Goal: Task Accomplishment & Management: Manage account settings

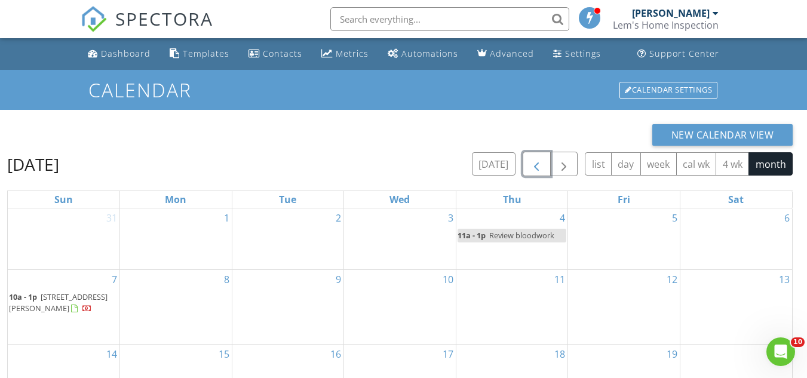
drag, startPoint x: 535, startPoint y: 162, endPoint x: 480, endPoint y: 180, distance: 58.2
click at [535, 162] on span "button" at bounding box center [536, 164] width 14 height 14
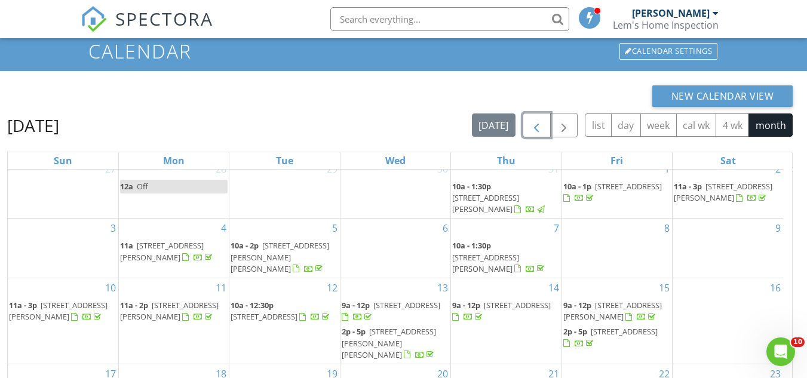
scroll to position [159, 0]
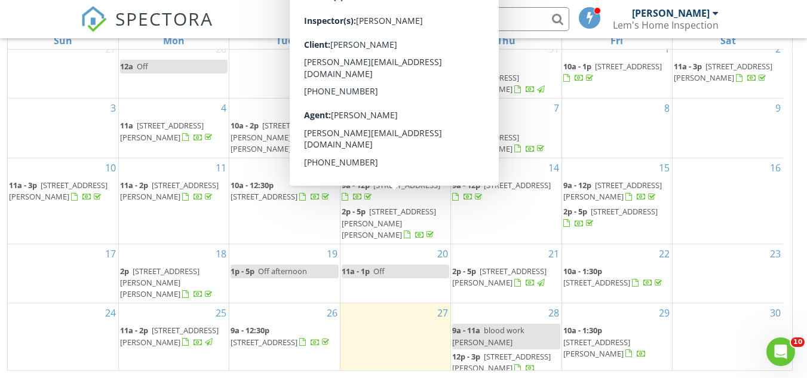
click at [714, 303] on div "30" at bounding box center [728, 339] width 111 height 73
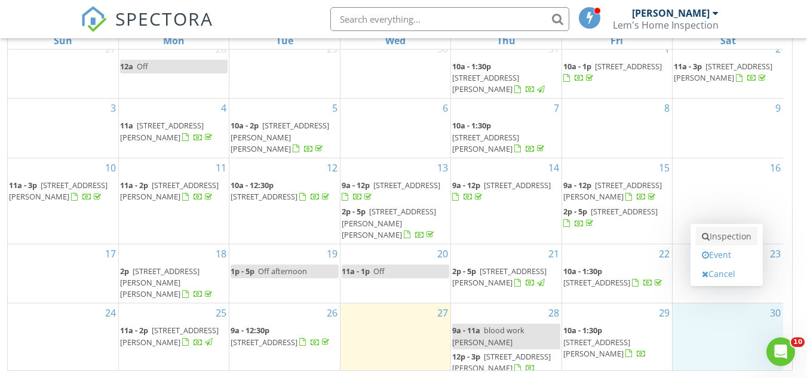
click at [731, 241] on link "Inspection" at bounding box center [727, 236] width 62 height 19
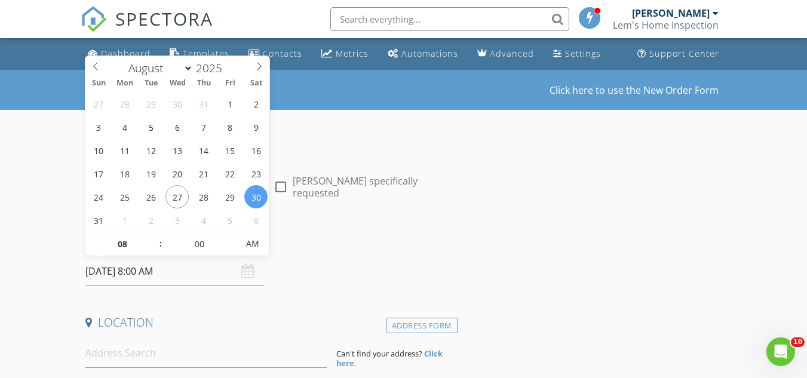
click at [131, 274] on input "08/30/2025 8:00 AM" at bounding box center [174, 271] width 179 height 29
type input "09"
type input "08/30/2025 9:00 AM"
click at [155, 238] on span at bounding box center [155, 238] width 8 height 12
type input "10"
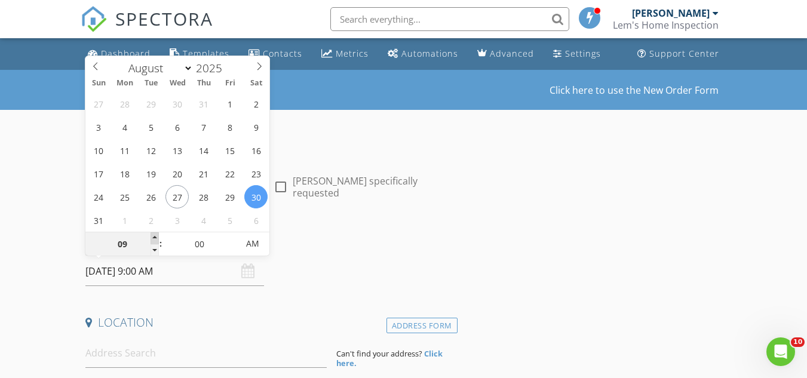
type input "[DATE] 10:00 AM"
click at [155, 238] on span at bounding box center [155, 238] width 8 height 12
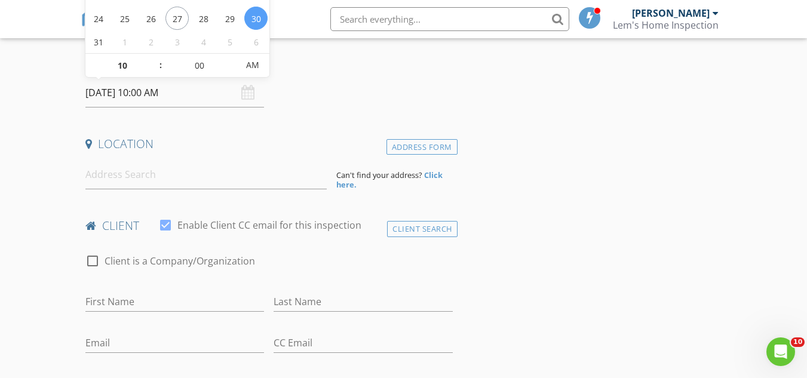
scroll to position [179, 0]
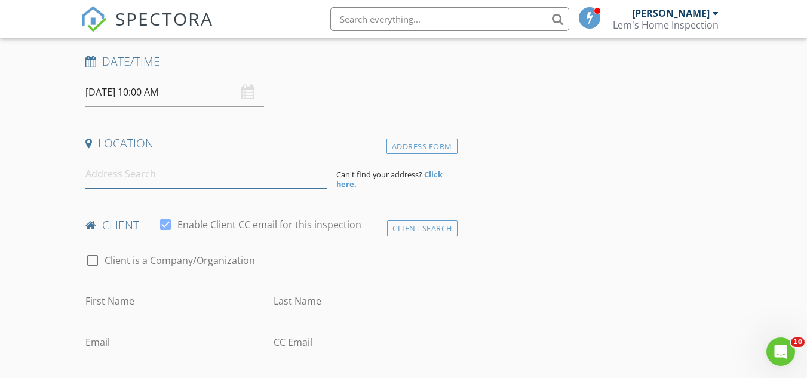
click at [113, 167] on input at bounding box center [205, 173] width 241 height 29
click at [422, 227] on div "Client Search" at bounding box center [422, 228] width 70 height 16
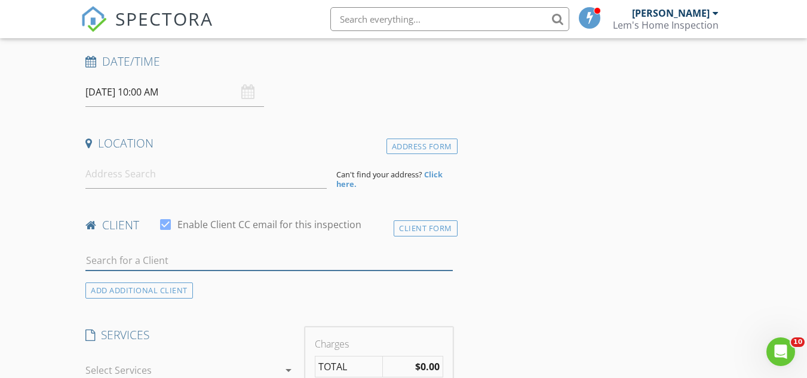
click at [116, 254] on input "text" at bounding box center [268, 261] width 367 height 20
type input "dev"
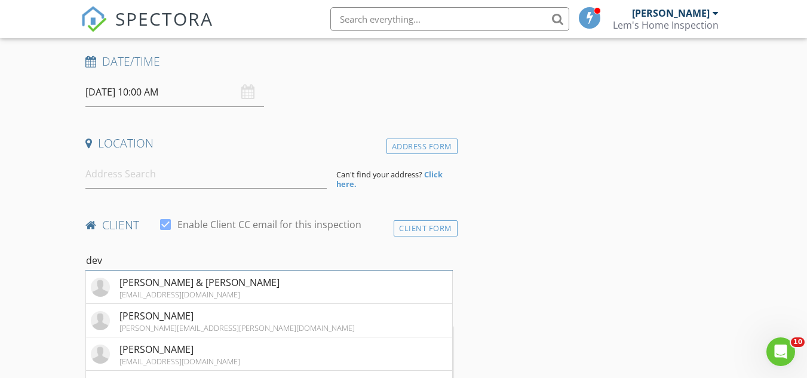
scroll to position [119, 0]
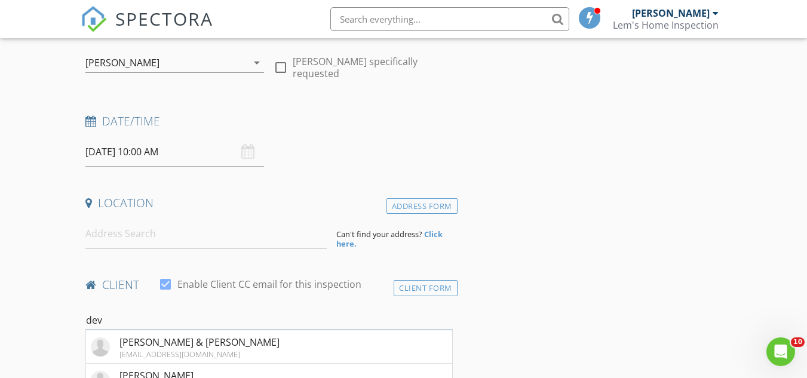
drag, startPoint x: 108, startPoint y: 324, endPoint x: 82, endPoint y: 320, distance: 26.6
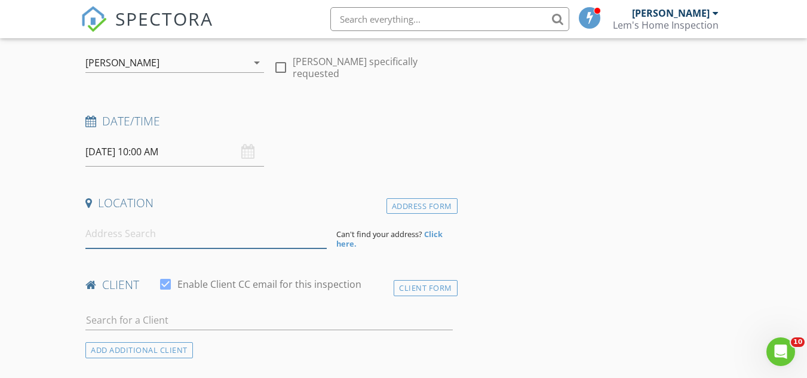
click at [95, 233] on input at bounding box center [205, 233] width 241 height 29
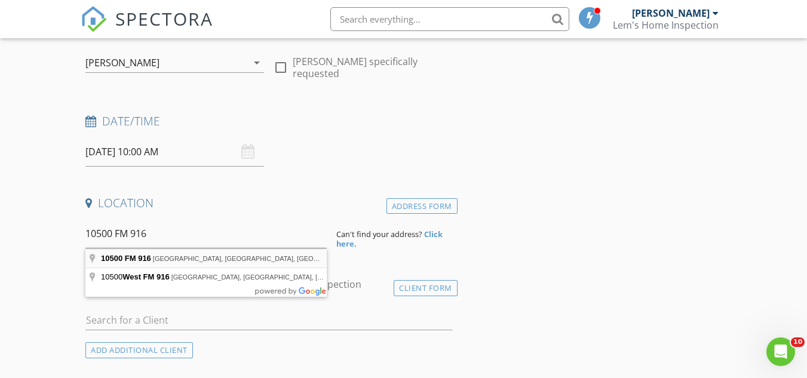
type input "10500 FM 916, Grandview, TX, USA"
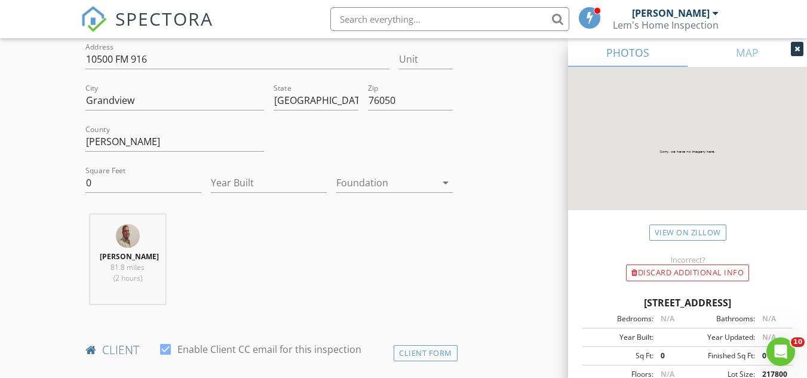
scroll to position [358, 0]
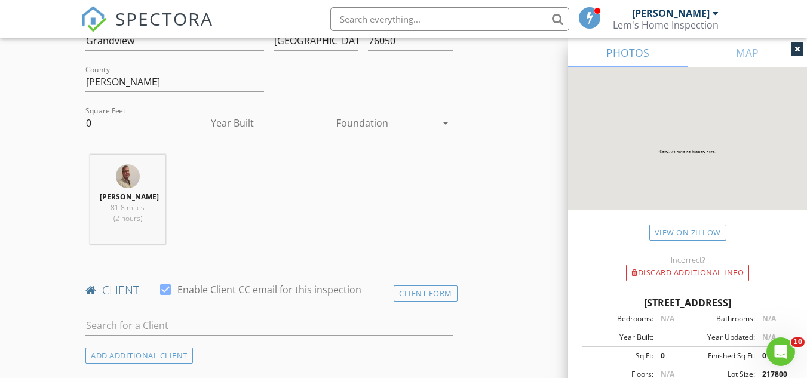
click at [446, 120] on icon "arrow_drop_down" at bounding box center [445, 123] width 14 height 14
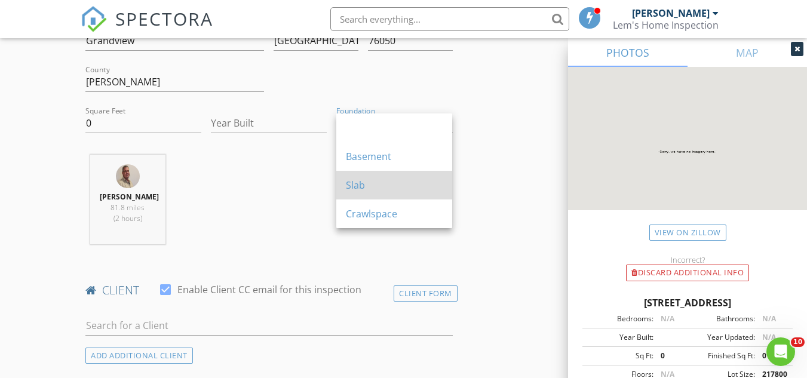
click at [357, 189] on div "Slab" at bounding box center [394, 185] width 97 height 14
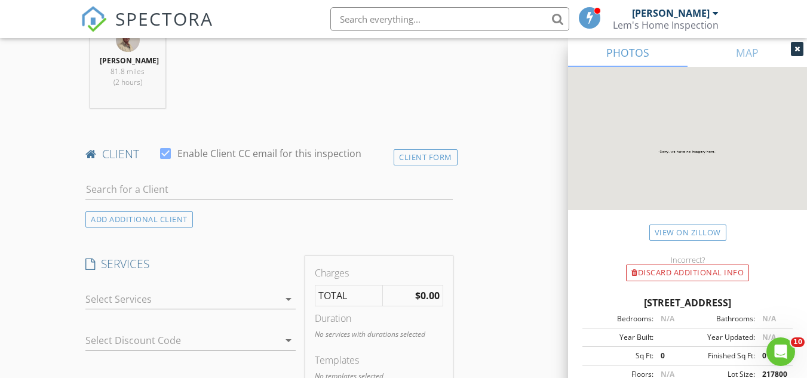
scroll to position [597, 0]
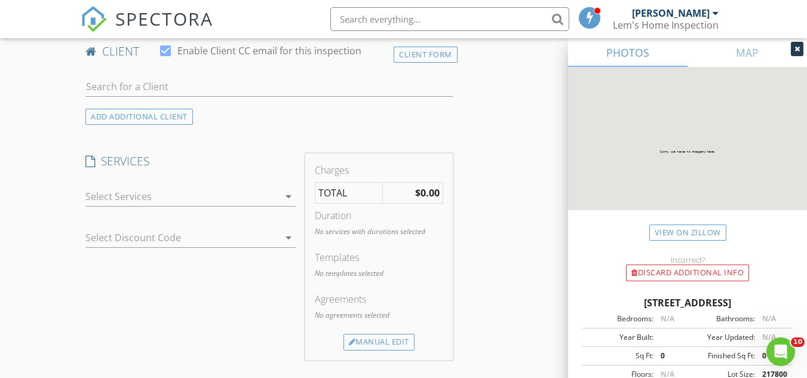
click at [286, 196] on icon "arrow_drop_down" at bounding box center [288, 196] width 14 height 14
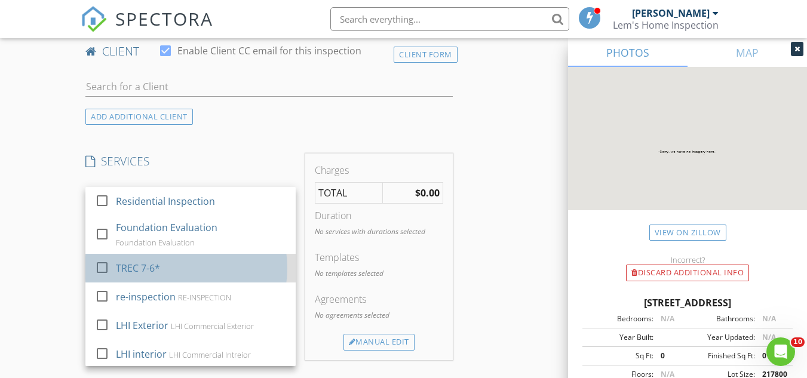
click at [122, 266] on div "TREC 7-6*" at bounding box center [138, 268] width 44 height 14
checkbox input "false"
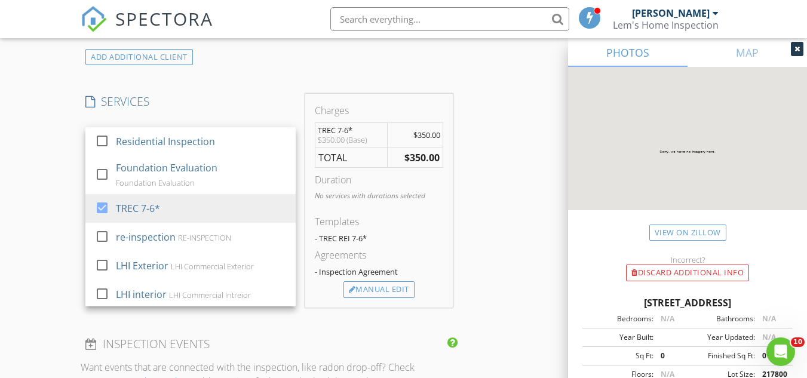
scroll to position [717, 0]
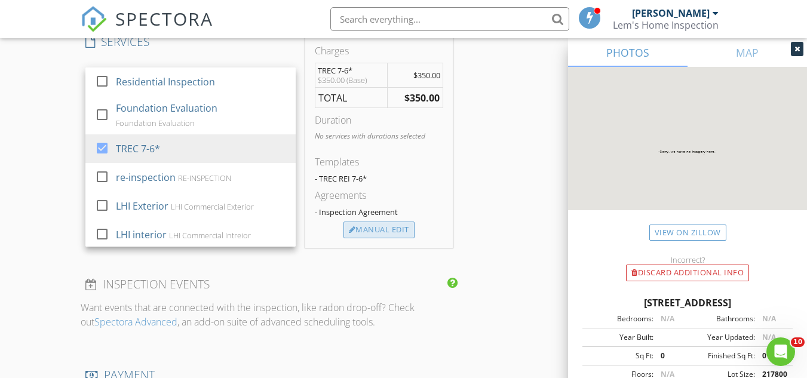
click at [367, 232] on div "Manual Edit" at bounding box center [378, 230] width 71 height 17
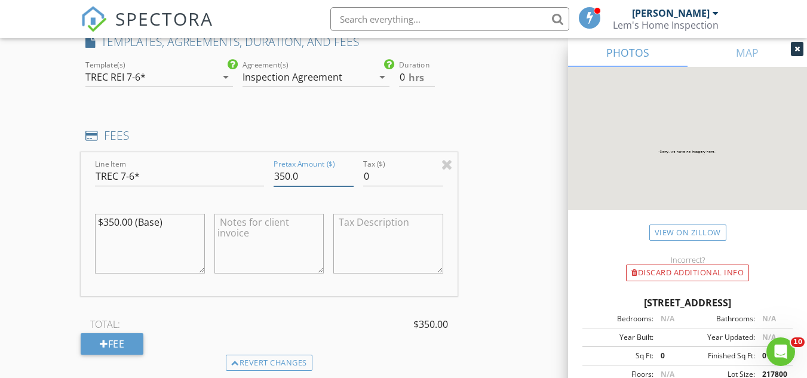
drag, startPoint x: 304, startPoint y: 175, endPoint x: 257, endPoint y: 180, distance: 47.4
click at [257, 180] on div "Line Item TREC 7-6* Pretax Amount ($) 350.0 Tax ($) 0 $350.00 (Base)" at bounding box center [269, 224] width 376 height 144
type input "850.00"
click at [412, 76] on span "hrs" at bounding box center [417, 78] width 16 height 10
click at [430, 72] on input "0.5" at bounding box center [416, 78] width 35 height 20
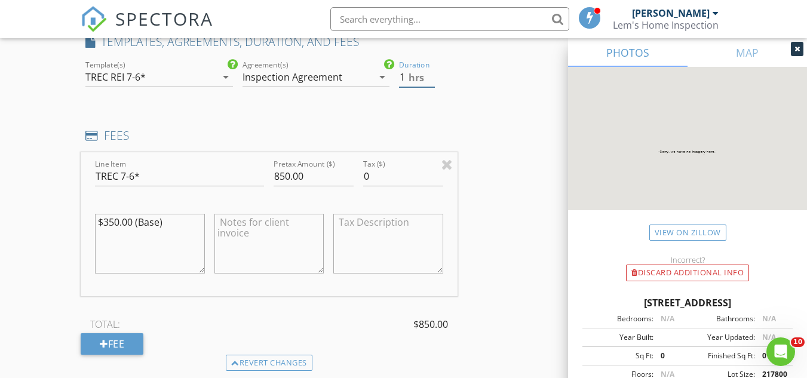
click at [430, 72] on input "1" at bounding box center [416, 78] width 35 height 20
click at [430, 72] on input "1.5" at bounding box center [416, 78] width 35 height 20
click at [430, 72] on input "2" at bounding box center [416, 78] width 35 height 20
click at [430, 72] on input "2.5" at bounding box center [416, 78] width 35 height 20
click at [430, 72] on input "3" at bounding box center [416, 78] width 35 height 20
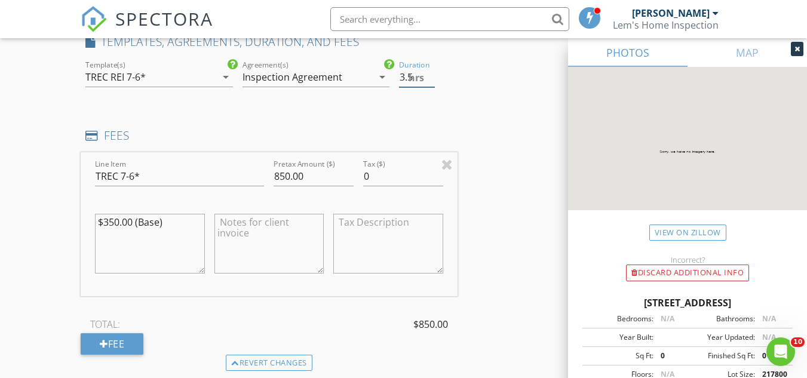
click at [430, 72] on input "3.5" at bounding box center [416, 78] width 35 height 20
click at [430, 72] on input "4" at bounding box center [416, 78] width 35 height 20
click at [430, 72] on input "4.5" at bounding box center [416, 78] width 35 height 20
click at [430, 72] on input "5" at bounding box center [416, 78] width 35 height 20
click at [430, 72] on input "5.5" at bounding box center [416, 78] width 35 height 20
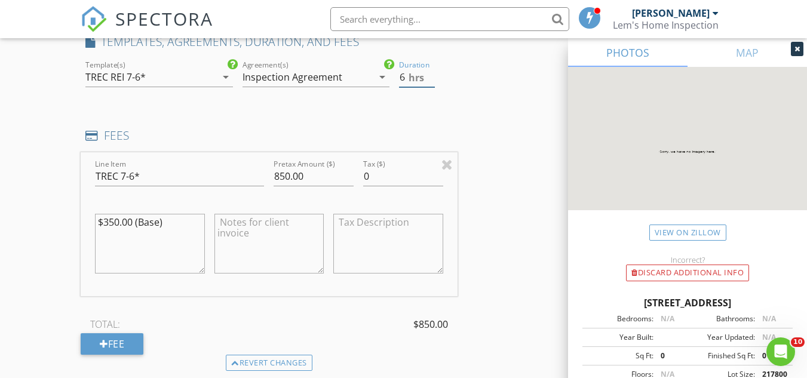
type input "6"
click at [430, 72] on input "6" at bounding box center [416, 78] width 35 height 20
click at [478, 106] on div "INSPECTOR(S) check_box Butch Lem PRIMARY Butch Lem arrow_drop_down check_box_ou…" at bounding box center [404, 379] width 646 height 1914
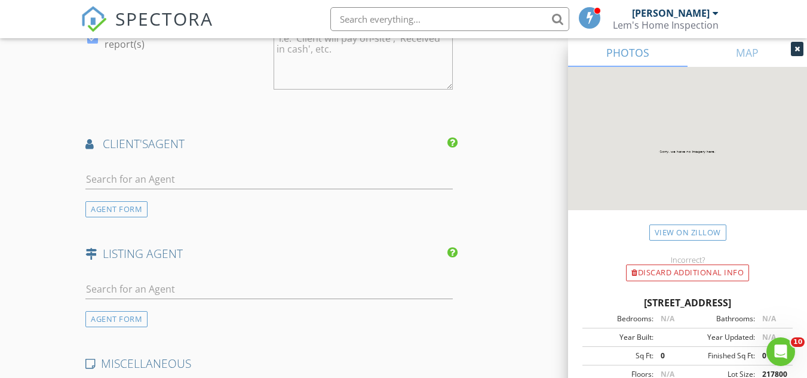
scroll to position [1254, 0]
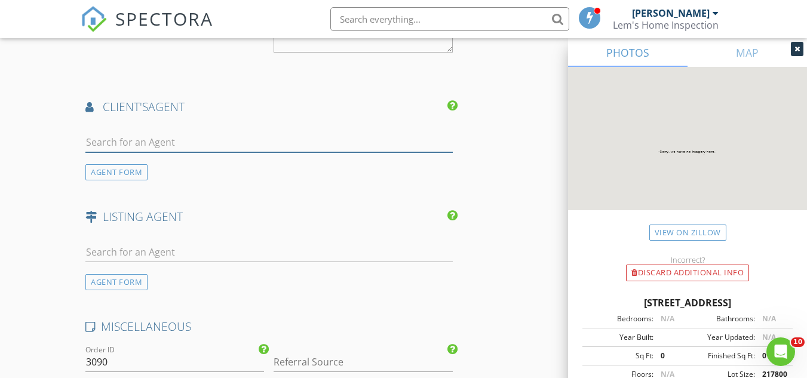
click at [115, 141] on input "text" at bounding box center [268, 143] width 367 height 20
type input "van"
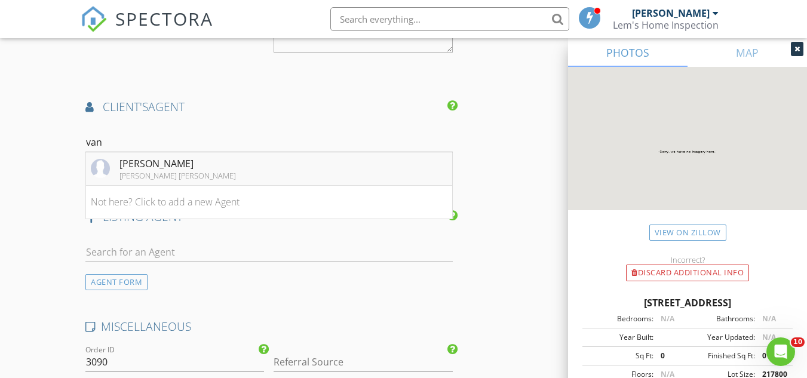
click at [141, 164] on div "Vanessa Sierra" at bounding box center [177, 164] width 116 height 14
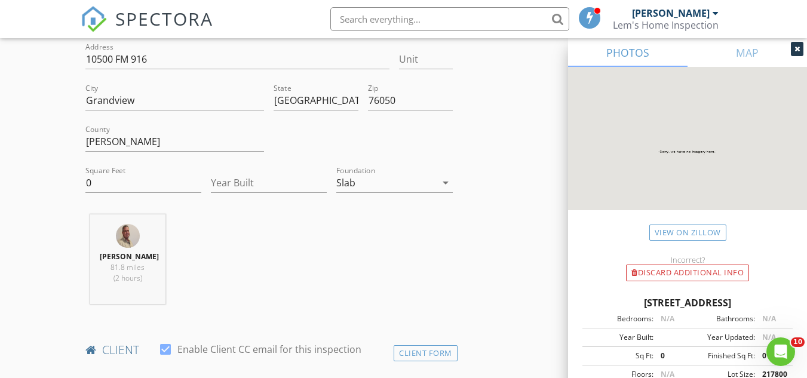
scroll to position [358, 0]
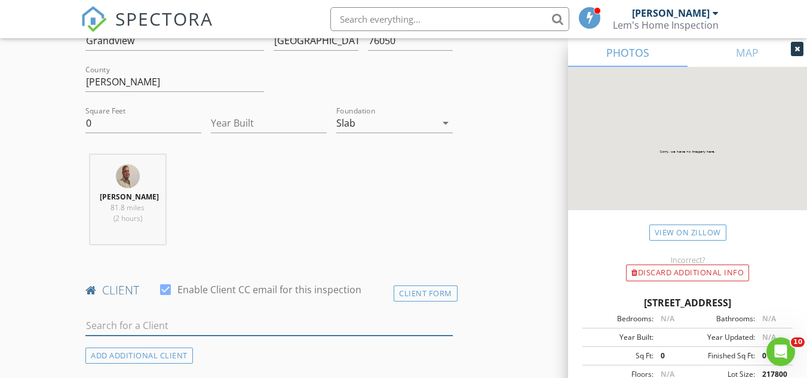
click at [97, 324] on input "text" at bounding box center [268, 326] width 367 height 20
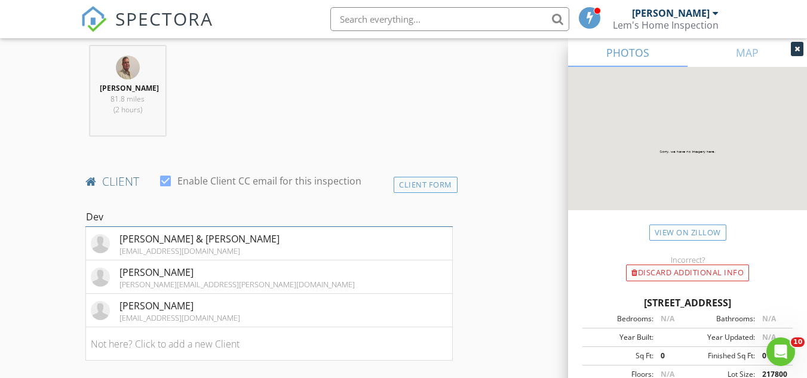
scroll to position [478, 0]
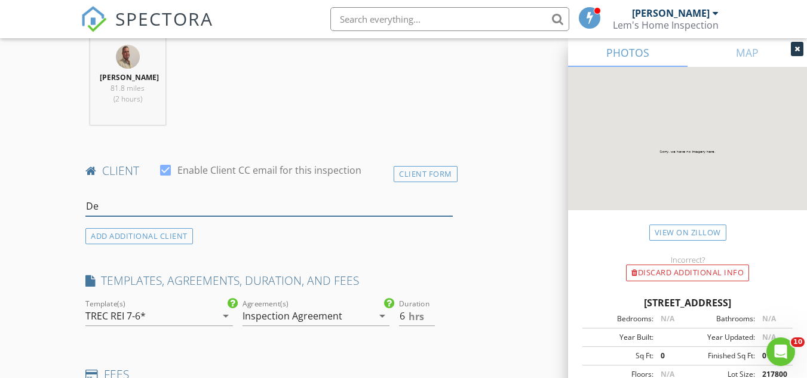
type input "D"
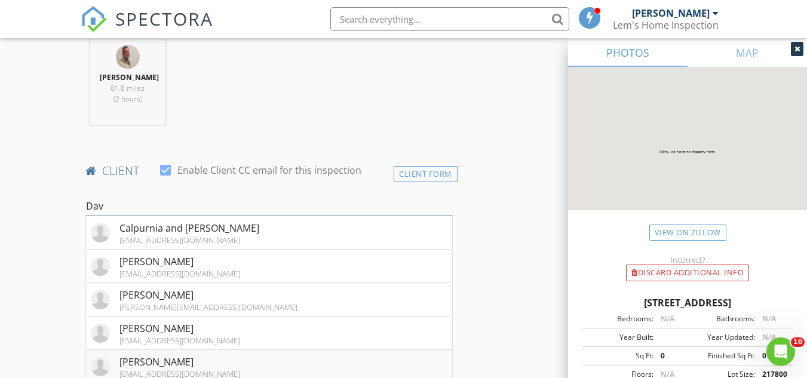
type input "Dav"
click at [164, 361] on div "Davon Godchaux" at bounding box center [179, 362] width 121 height 14
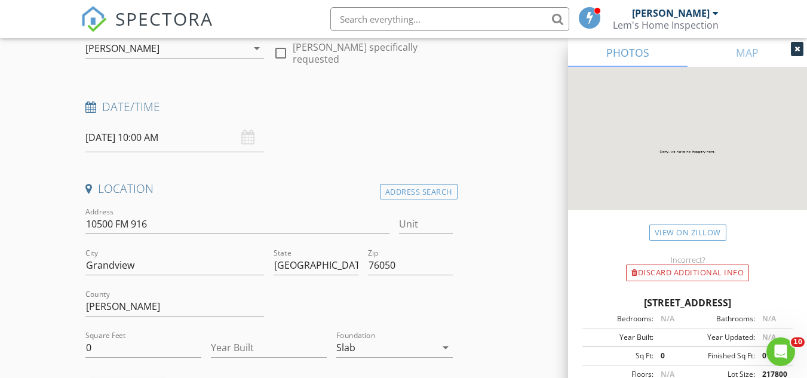
scroll to position [179, 0]
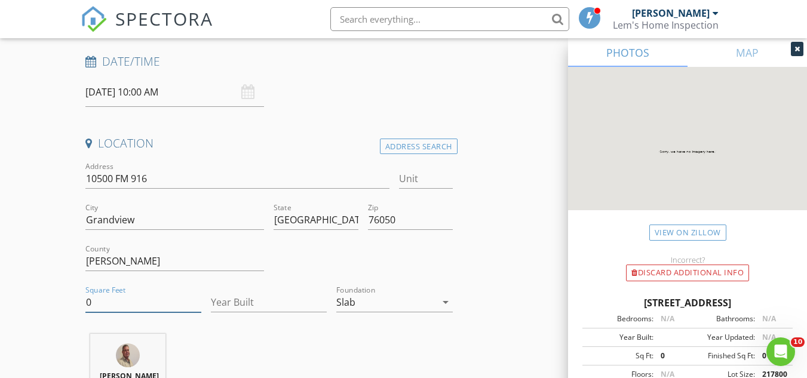
drag, startPoint x: 113, startPoint y: 302, endPoint x: 73, endPoint y: 303, distance: 39.5
click at [92, 305] on input "Square Feet" at bounding box center [143, 303] width 116 height 20
click at [271, 296] on input "Year Built" at bounding box center [269, 303] width 116 height 20
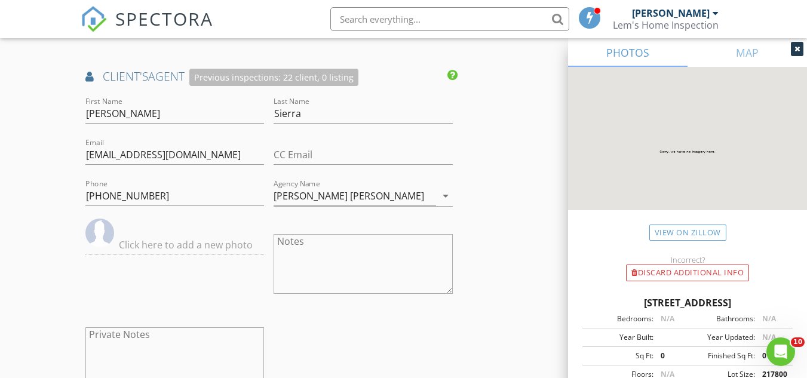
scroll to position [1493, 0]
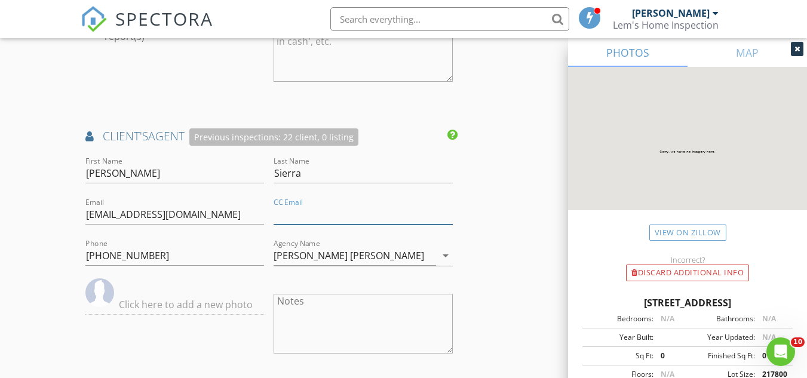
click at [284, 208] on input "CC Email" at bounding box center [363, 215] width 179 height 20
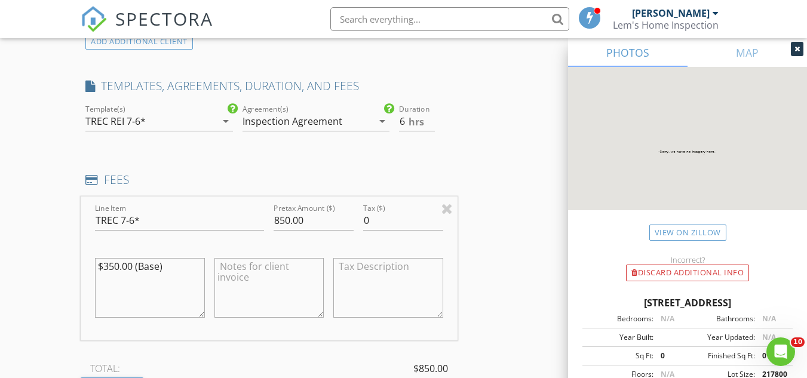
scroll to position [930, 0]
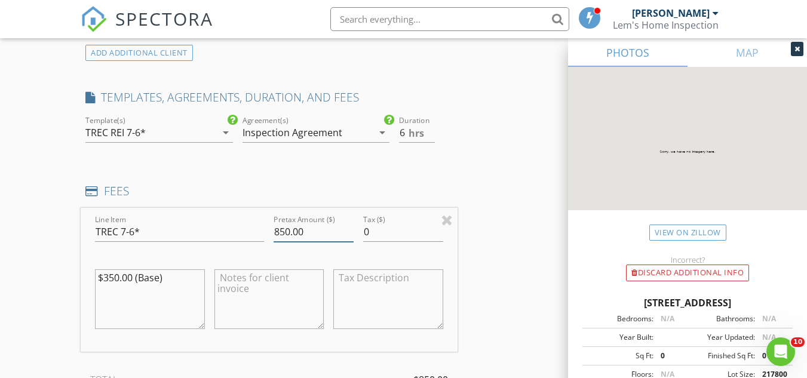
click at [311, 228] on input "850.00" at bounding box center [314, 232] width 80 height 20
click at [347, 228] on input "850.01" at bounding box center [314, 232] width 80 height 20
click at [347, 228] on input "850.02" at bounding box center [314, 232] width 80 height 20
click at [348, 228] on input "850.03" at bounding box center [314, 232] width 80 height 20
click at [348, 234] on input "850.02" at bounding box center [314, 232] width 80 height 20
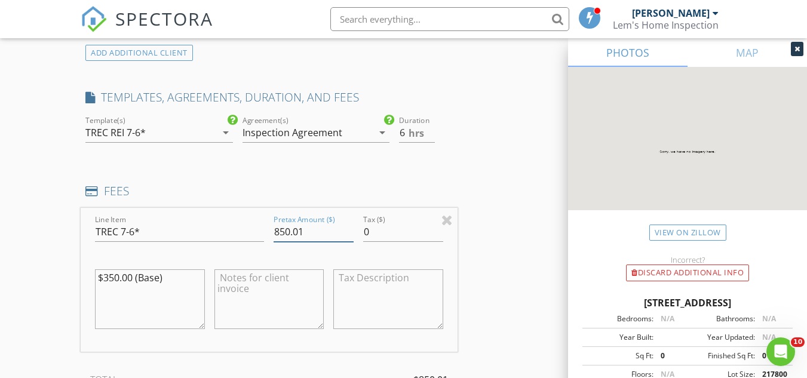
click at [348, 234] on input "850.01" at bounding box center [314, 232] width 80 height 20
click at [348, 234] on input "850" at bounding box center [314, 232] width 80 height 20
drag, startPoint x: 296, startPoint y: 235, endPoint x: 270, endPoint y: 238, distance: 26.5
click at [270, 238] on div "Pretax Amount ($) 850" at bounding box center [314, 233] width 90 height 41
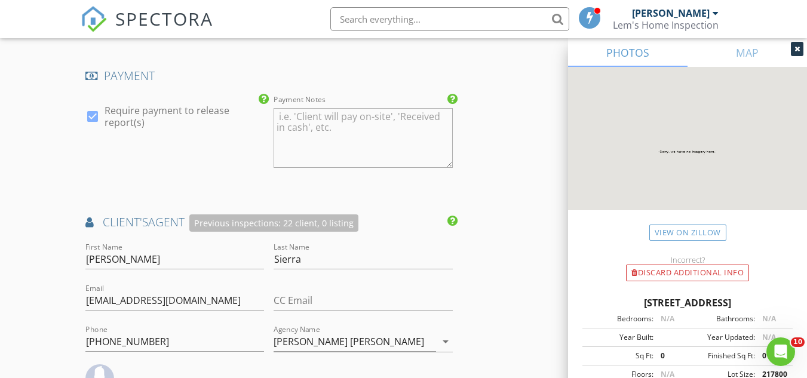
scroll to position [1527, 0]
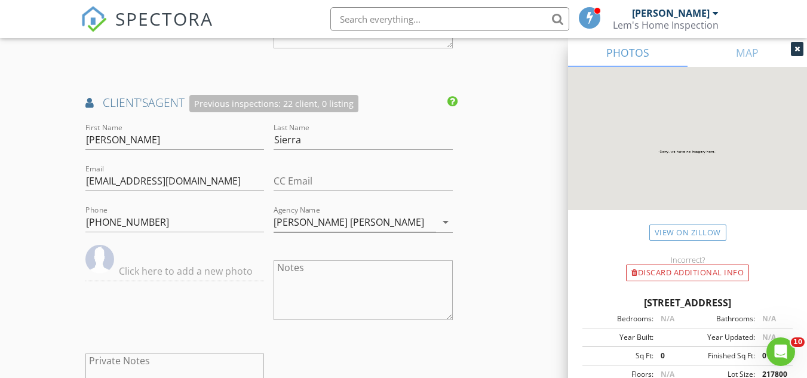
type input "900.00"
click at [298, 176] on input "CC Email" at bounding box center [363, 181] width 179 height 20
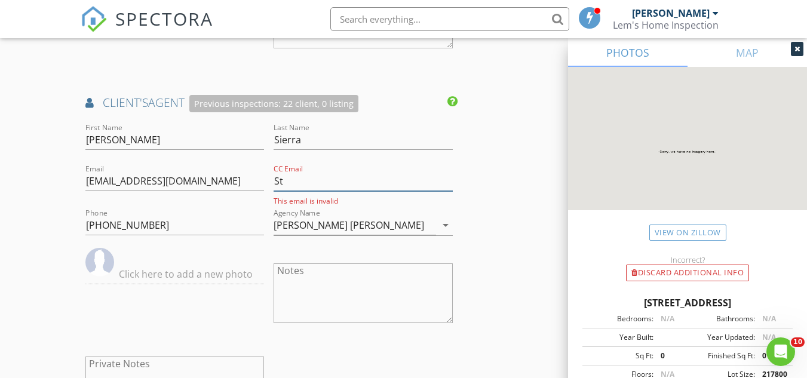
type input "S"
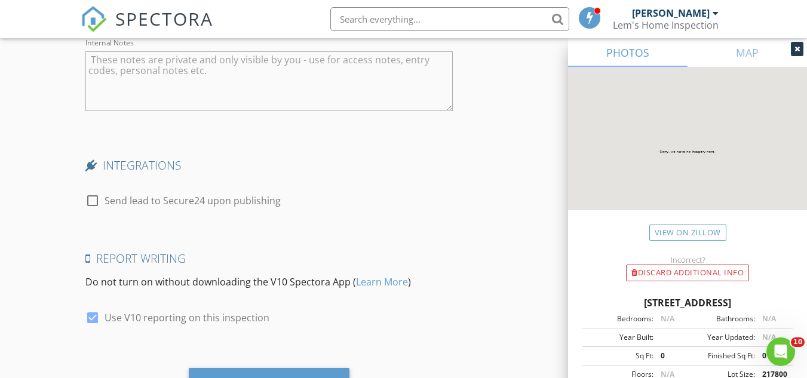
scroll to position [2244, 0]
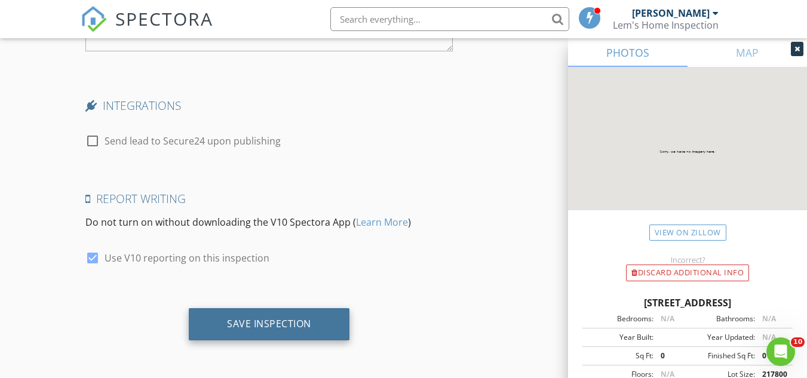
click at [247, 329] on div "Save Inspection" at bounding box center [269, 324] width 84 height 12
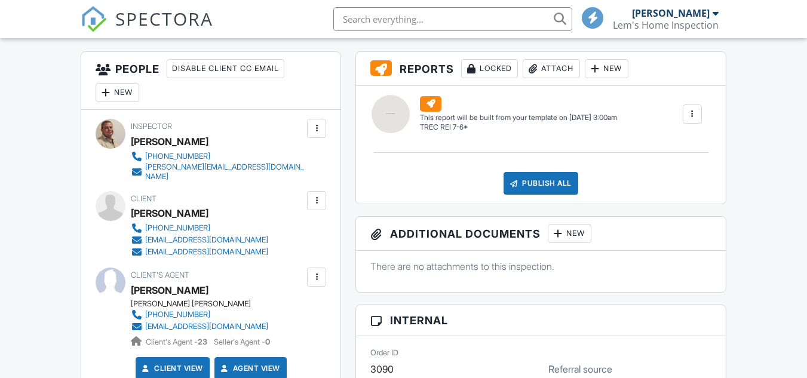
click at [316, 271] on div at bounding box center [317, 277] width 12 height 12
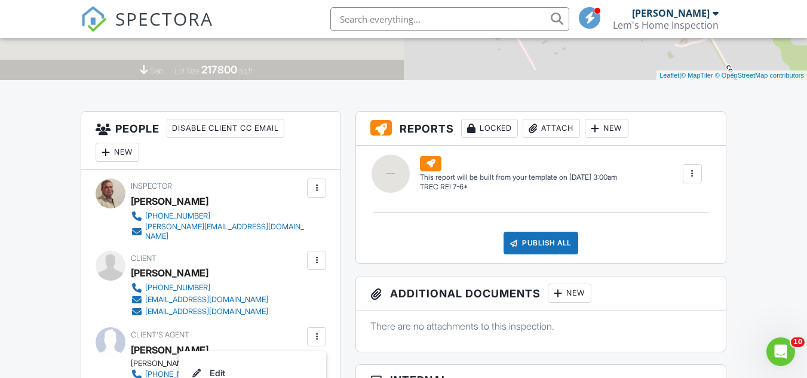
click at [112, 151] on div "New" at bounding box center [118, 152] width 44 height 19
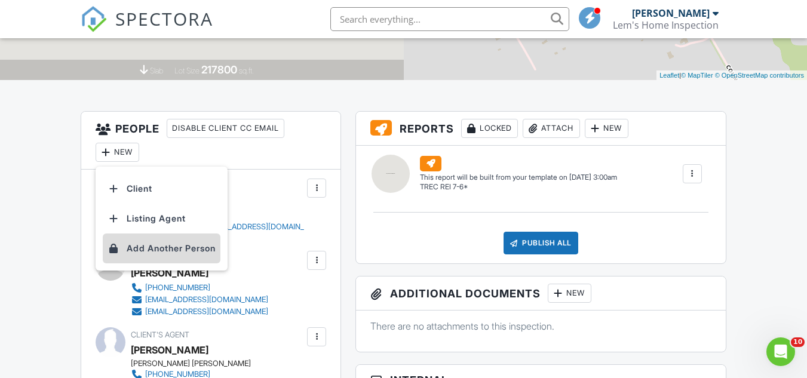
click at [143, 249] on li "Add Another Person" at bounding box center [162, 249] width 118 height 30
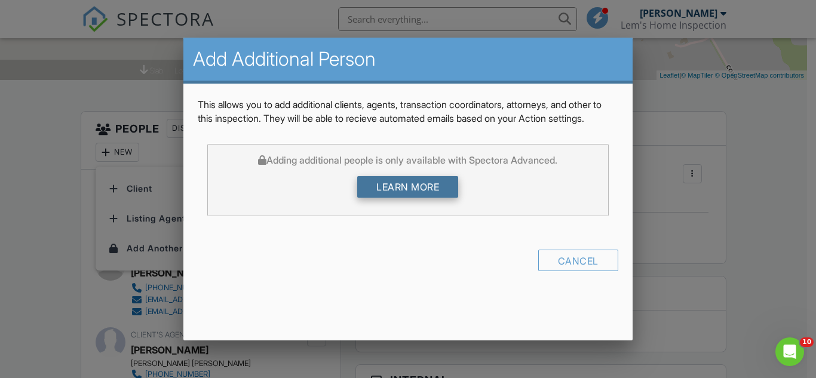
click at [415, 198] on link "Learn more" at bounding box center [407, 187] width 101 height 22
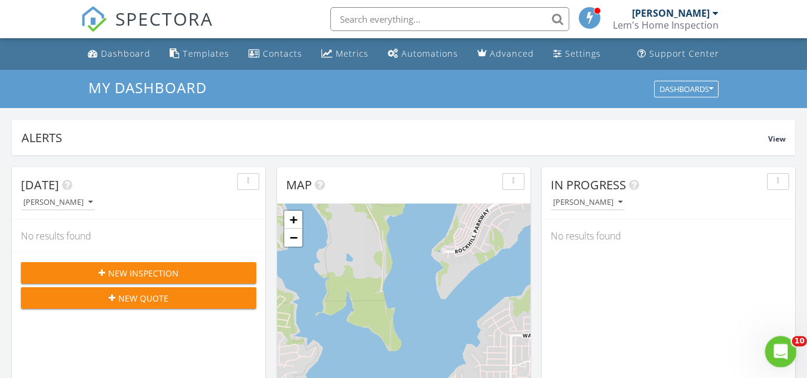
click at [775, 355] on icon "Open Intercom Messenger" at bounding box center [779, 351] width 20 height 20
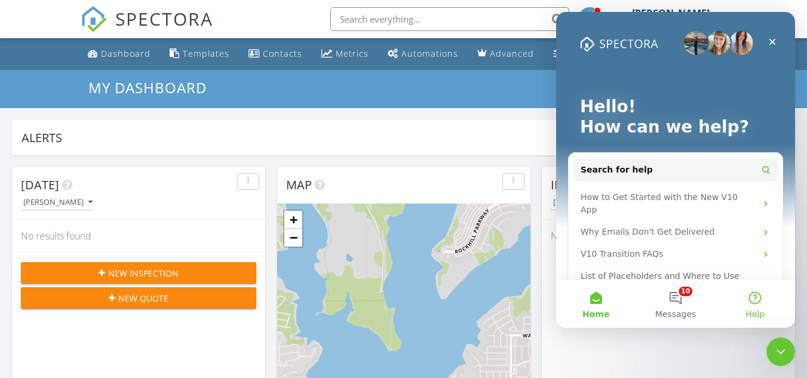
click at [755, 301] on button "Help" at bounding box center [755, 304] width 79 height 48
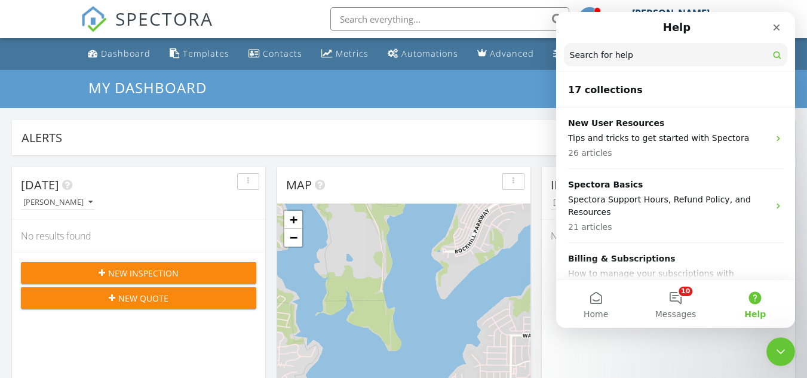
drag, startPoint x: 600, startPoint y: 55, endPoint x: 614, endPoint y: 65, distance: 16.6
click at [600, 56] on input "Search for help" at bounding box center [675, 54] width 223 height 23
click at [596, 305] on button "Home" at bounding box center [595, 304] width 79 height 48
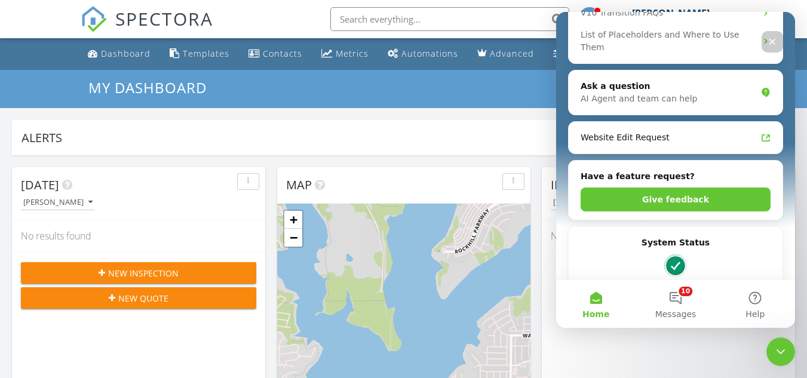
scroll to position [239, 0]
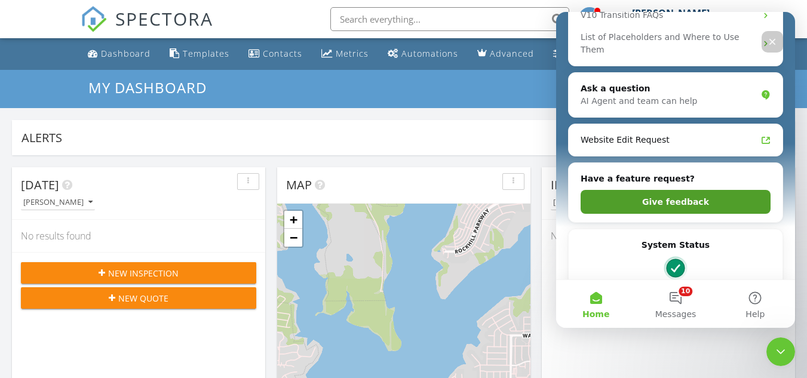
click at [668, 190] on button "Give feedback" at bounding box center [676, 202] width 190 height 24
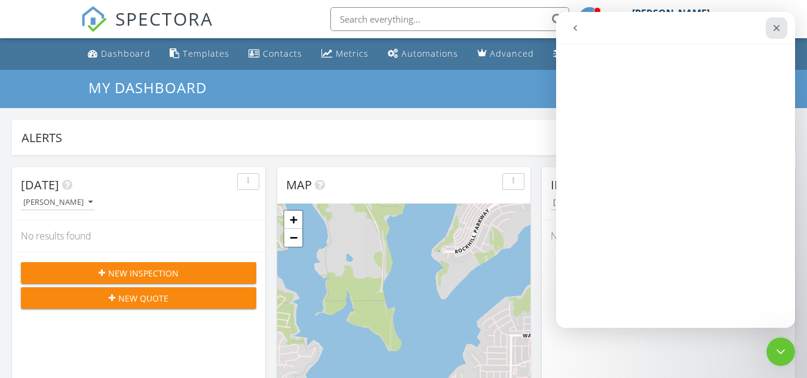
click at [776, 33] on div "Close" at bounding box center [777, 28] width 22 height 22
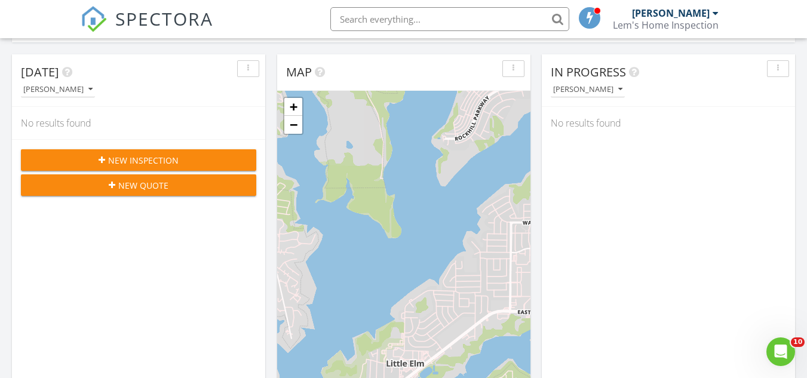
scroll to position [119, 0]
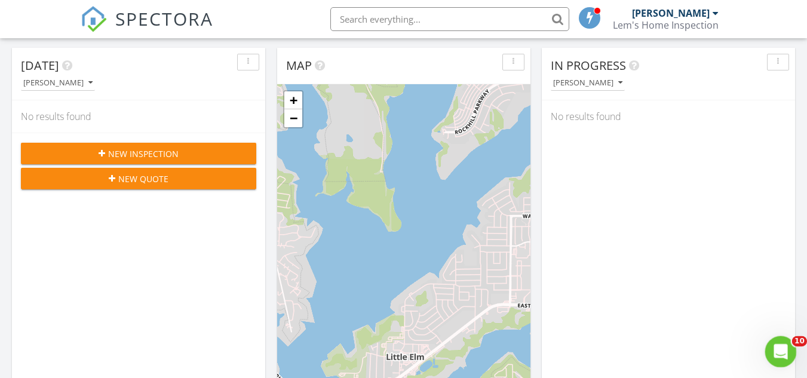
click at [782, 344] on icon "Open Intercom Messenger" at bounding box center [779, 351] width 20 height 20
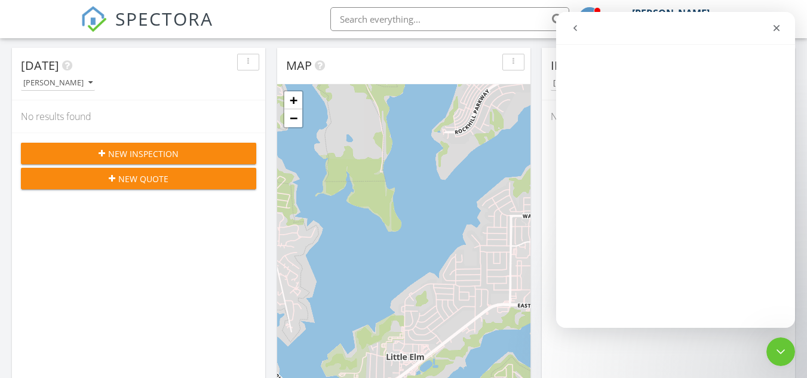
click at [573, 31] on icon "go back" at bounding box center [575, 28] width 10 height 10
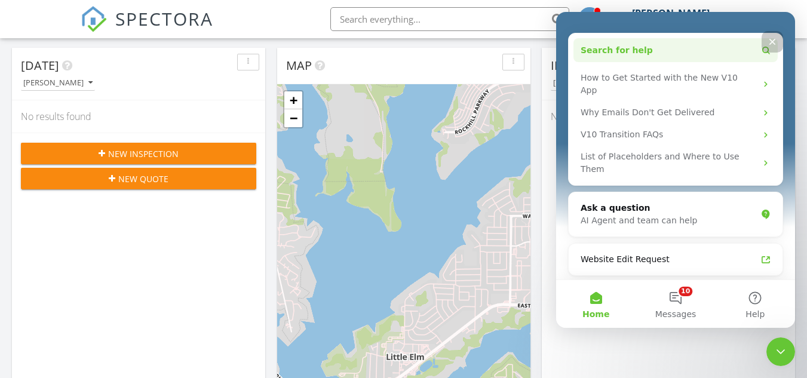
scroll to position [179, 0]
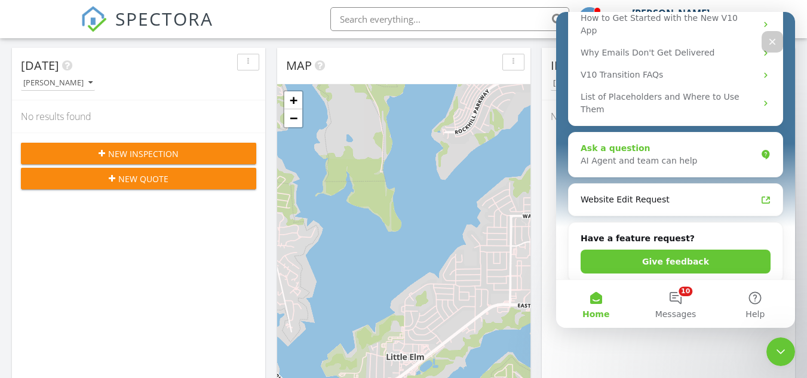
click at [657, 155] on div "AI Agent and team can help" at bounding box center [669, 161] width 176 height 13
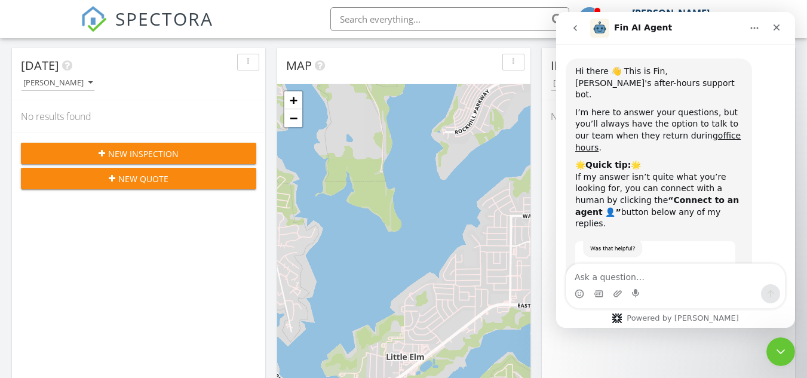
click at [599, 275] on textarea "Ask a question…" at bounding box center [675, 274] width 219 height 20
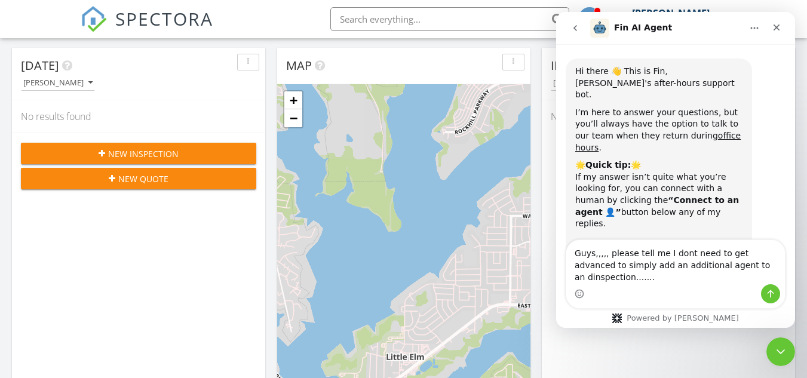
type textarea "Guys,,,,, please tell me I dont need to get advanced to simply add an additiona…"
click at [767, 274] on textarea "Guys,,,,, please tell me I dont need to get advanced to simply add an additiona…" at bounding box center [675, 262] width 219 height 44
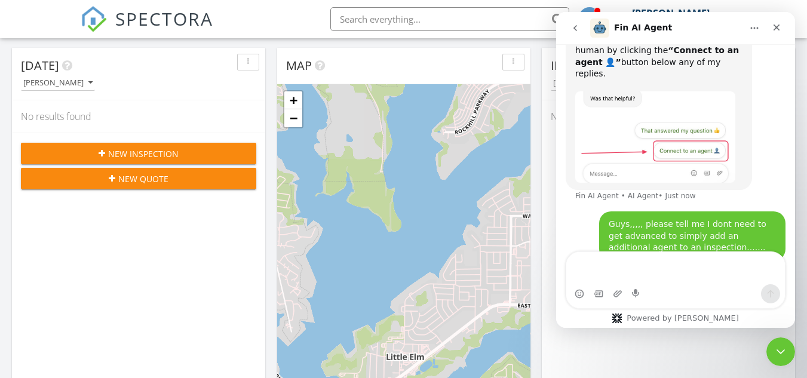
scroll to position [176, 0]
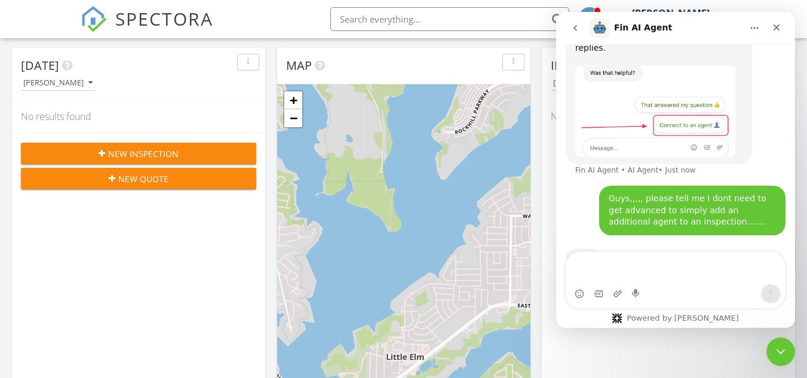
click at [594, 265] on textarea "Message…" at bounding box center [675, 268] width 219 height 32
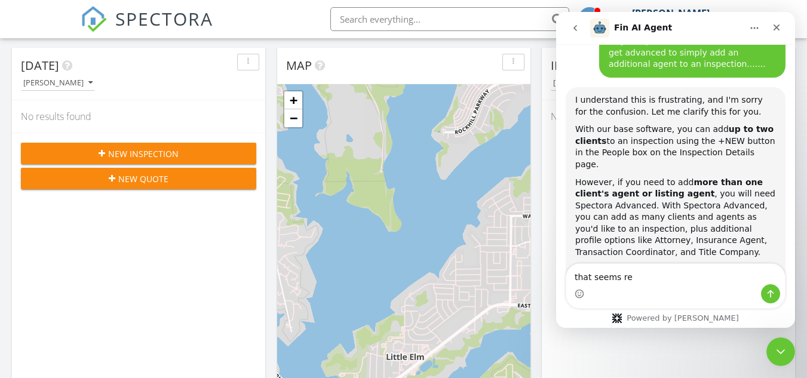
scroll to position [323, 0]
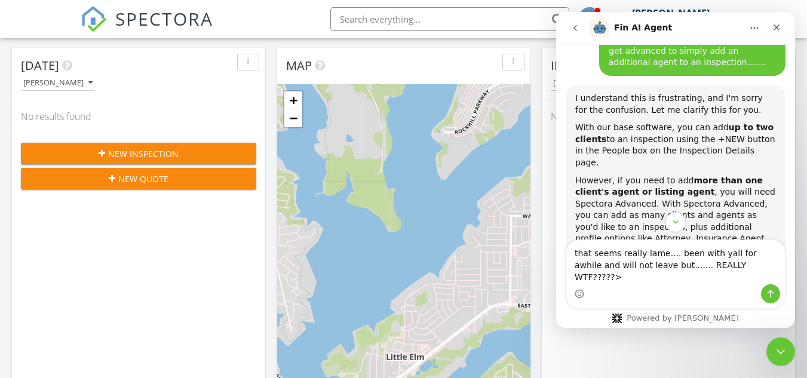
type textarea "that seems really lame.... been with yall for awhile and will not leave but....…"
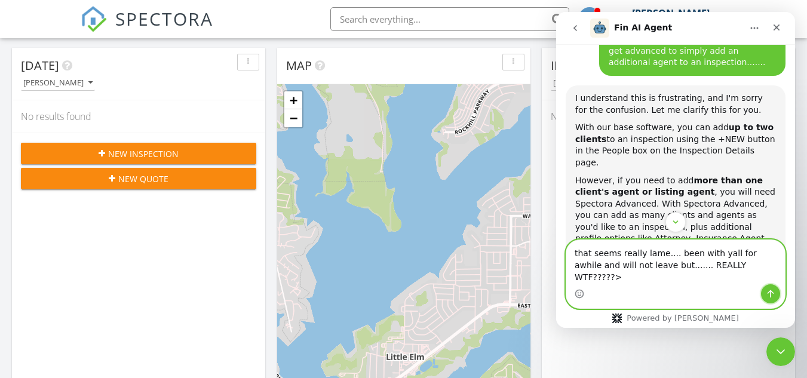
click at [769, 293] on icon "Send a message…" at bounding box center [771, 294] width 10 height 10
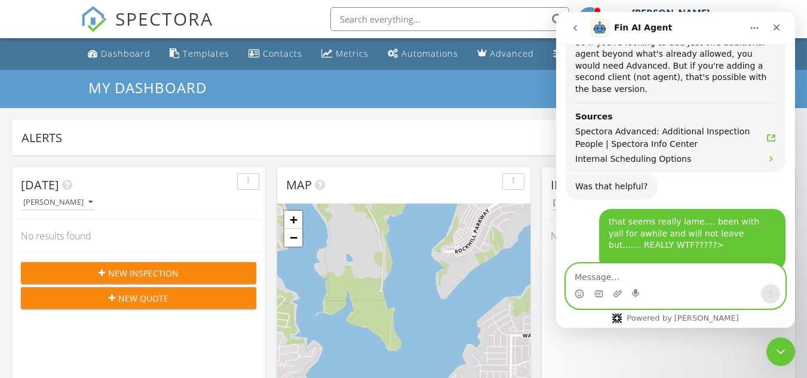
scroll to position [605, 0]
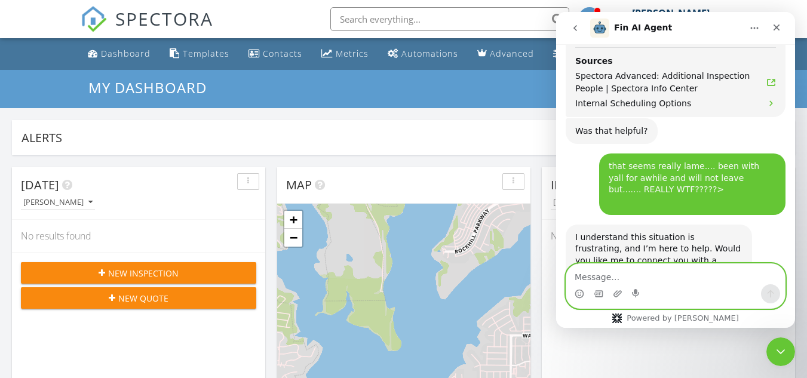
click at [590, 276] on textarea "Message…" at bounding box center [675, 274] width 219 height 20
type textarea "sure if a human is available"
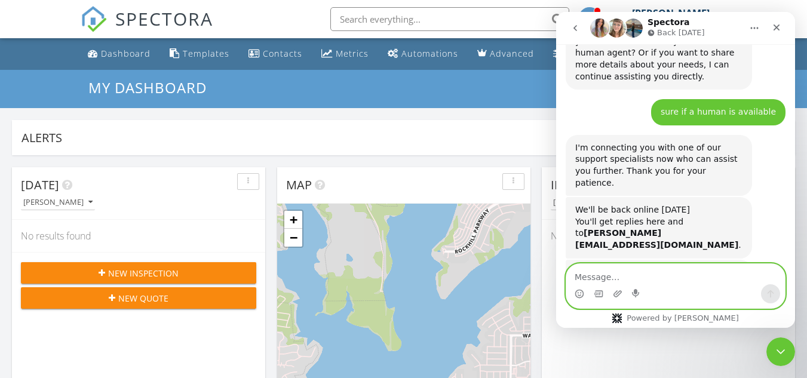
scroll to position [857, 0]
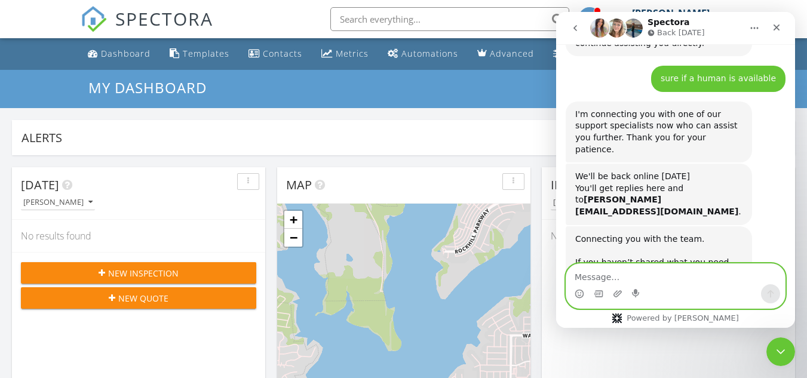
click at [579, 274] on textarea "Message…" at bounding box center [675, 274] width 219 height 20
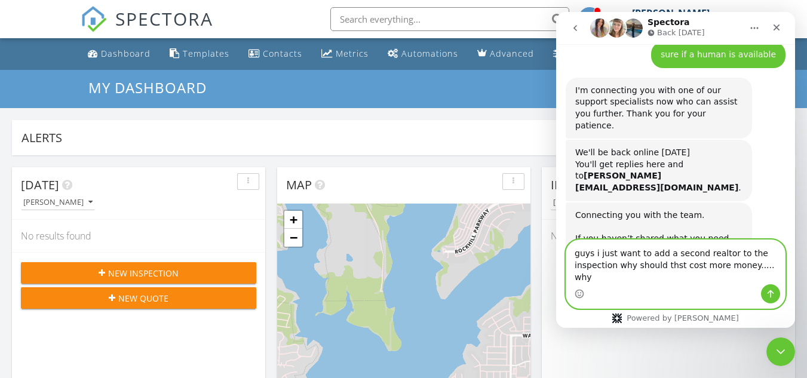
scroll to position [869, 0]
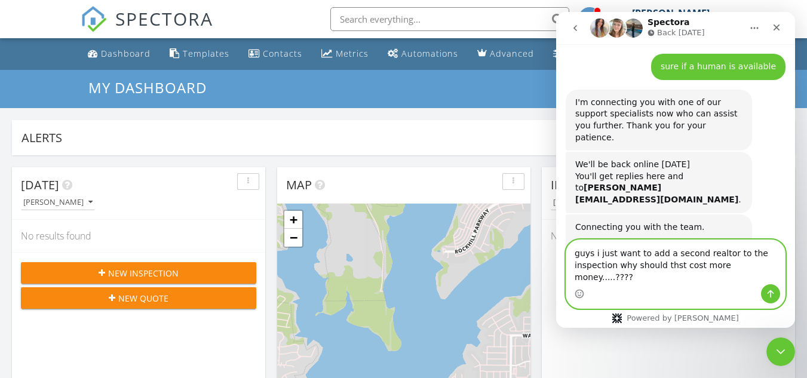
type textarea "guys i just want to add a second realtor to the inspection why should thst cost…"
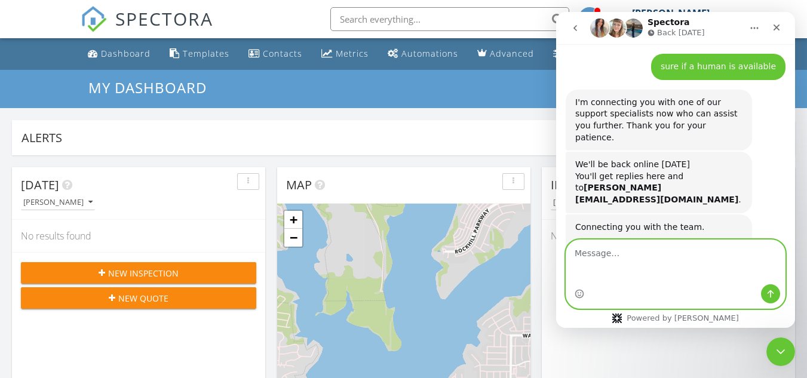
scroll to position [916, 0]
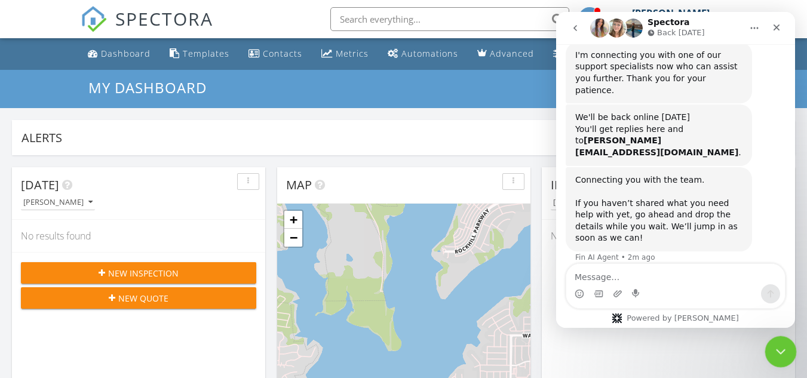
click at [772, 349] on icon "Close Intercom Messenger" at bounding box center [779, 350] width 14 height 14
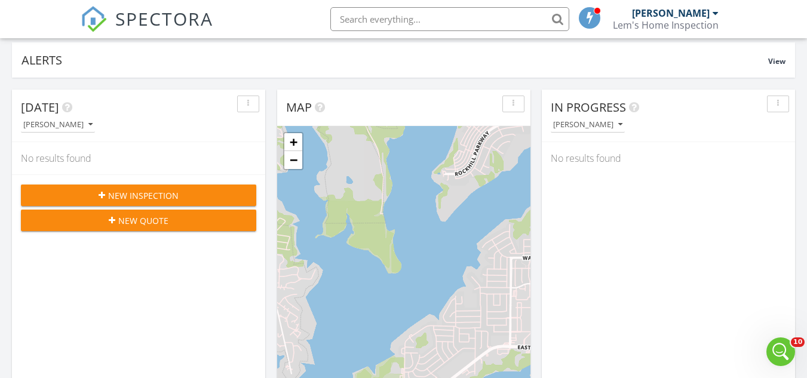
scroll to position [0, 0]
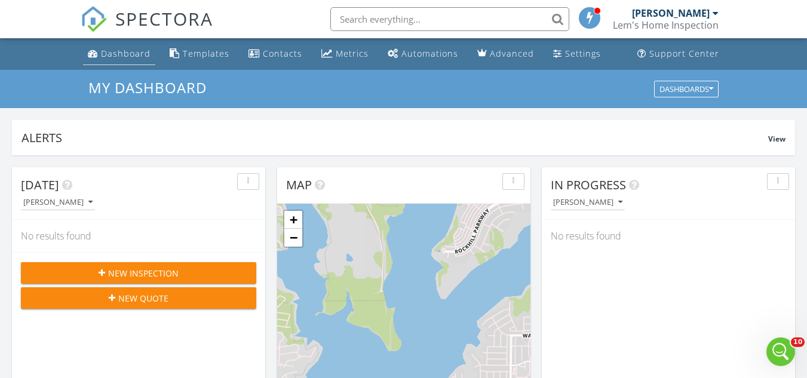
click at [124, 57] on div "Dashboard" at bounding box center [126, 53] width 50 height 11
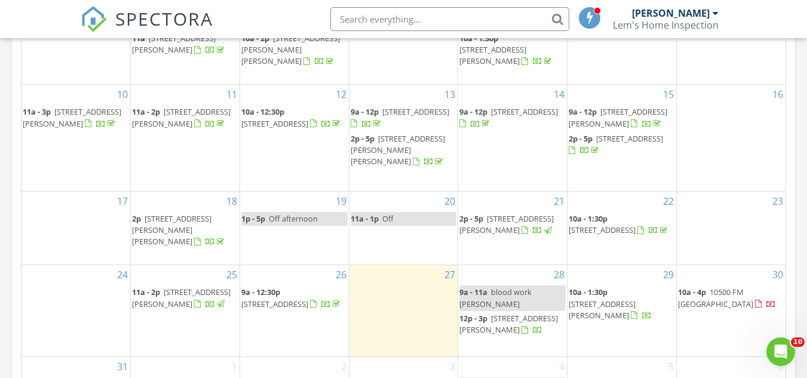
scroll to position [717, 0]
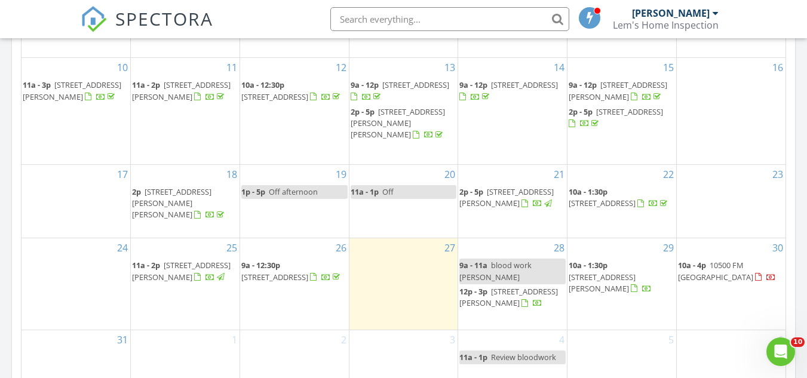
click at [727, 265] on span "10500 FM [GEOGRAPHIC_DATA]" at bounding box center [715, 271] width 75 height 22
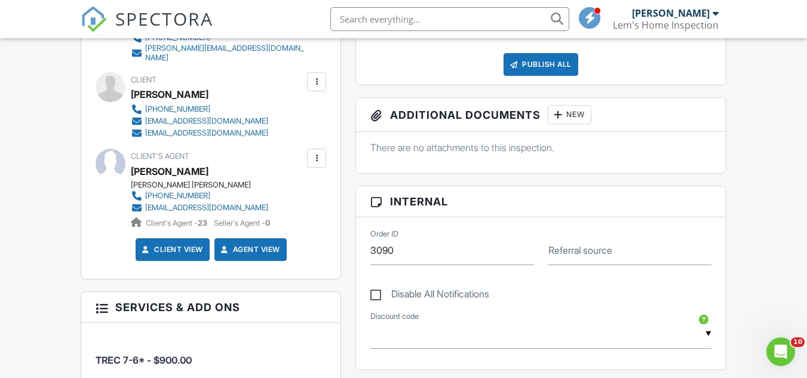
scroll to position [418, 0]
click at [315, 152] on div at bounding box center [317, 158] width 12 height 12
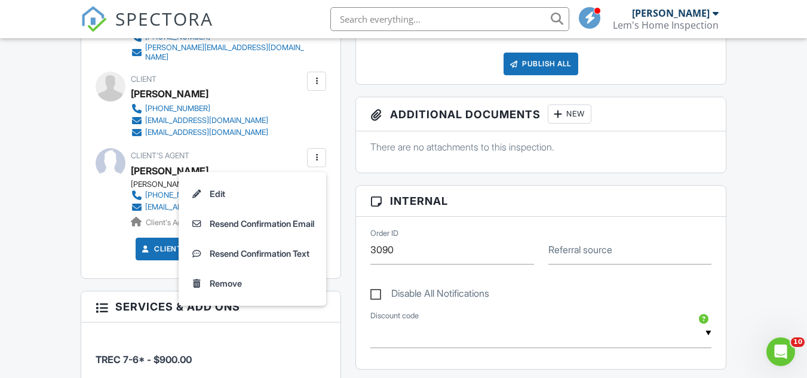
click at [262, 130] on div "Client Davon Godchaux 225-888-3705 dgodch1@icloud.com starchanel@aol.com" at bounding box center [228, 105] width 195 height 67
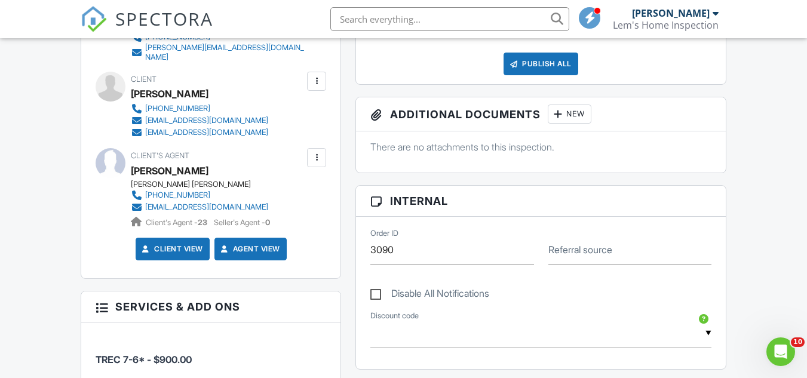
click at [313, 154] on div at bounding box center [317, 158] width 12 height 12
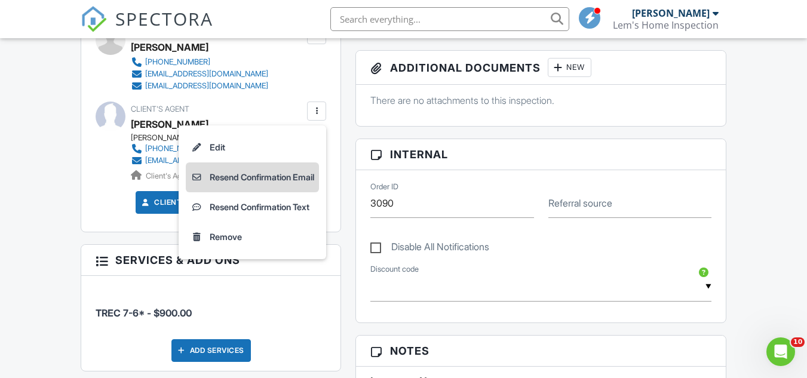
scroll to position [478, 0]
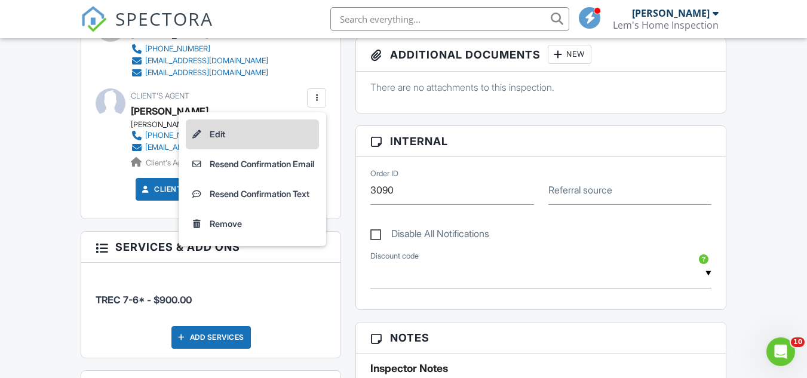
click at [219, 133] on li "Edit" at bounding box center [252, 134] width 133 height 30
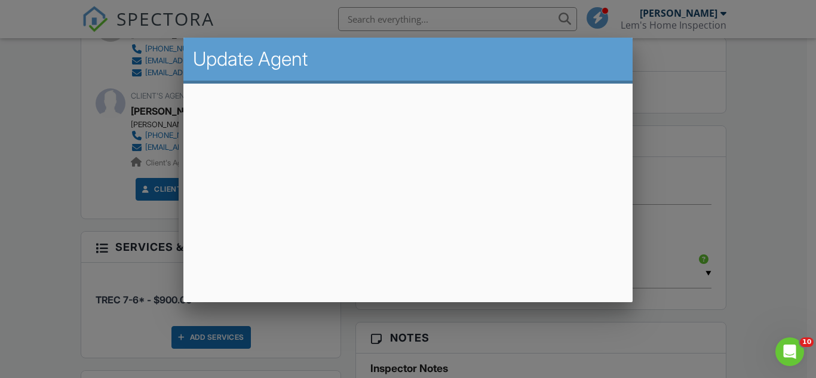
click at [750, 158] on div at bounding box center [408, 176] width 816 height 473
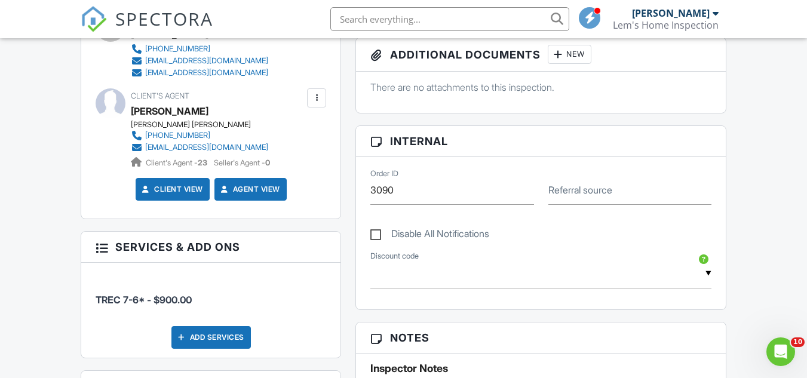
click at [315, 92] on div at bounding box center [317, 98] width 12 height 12
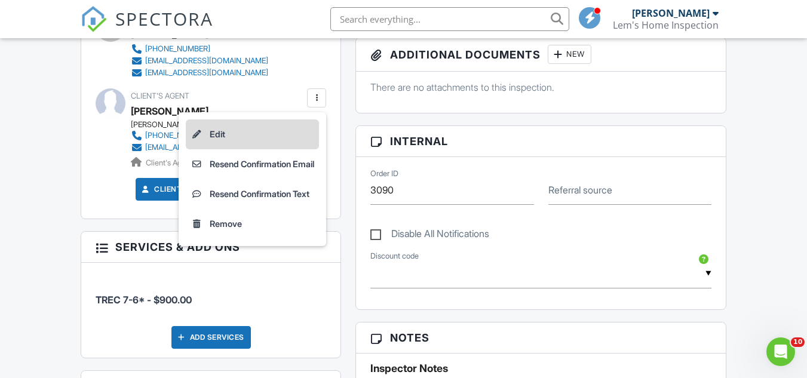
click at [214, 130] on li "Edit" at bounding box center [252, 134] width 133 height 30
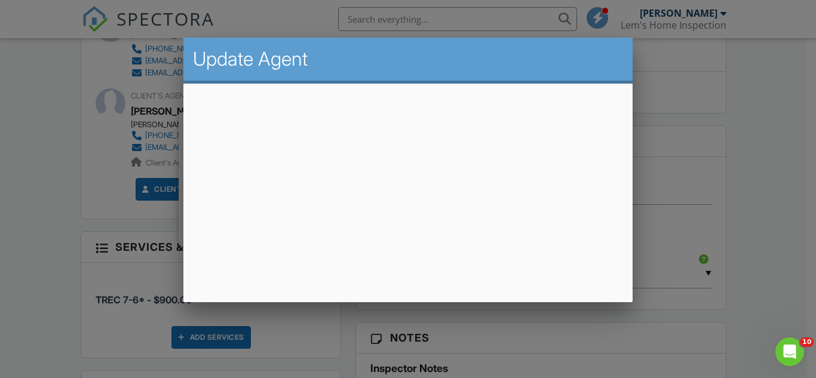
click at [780, 166] on div at bounding box center [408, 176] width 816 height 473
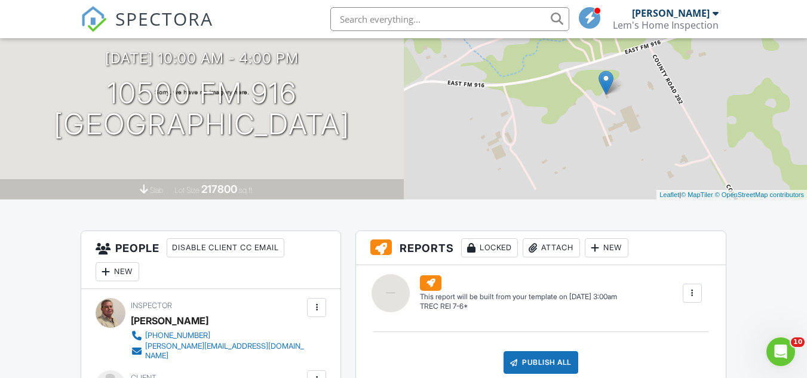
scroll to position [0, 0]
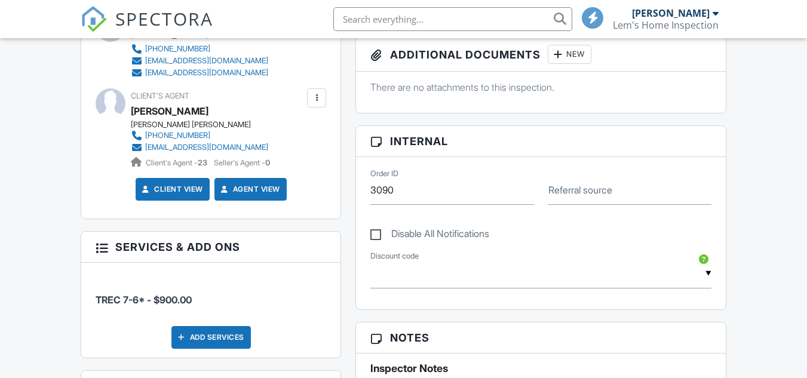
click at [317, 92] on div at bounding box center [317, 98] width 12 height 12
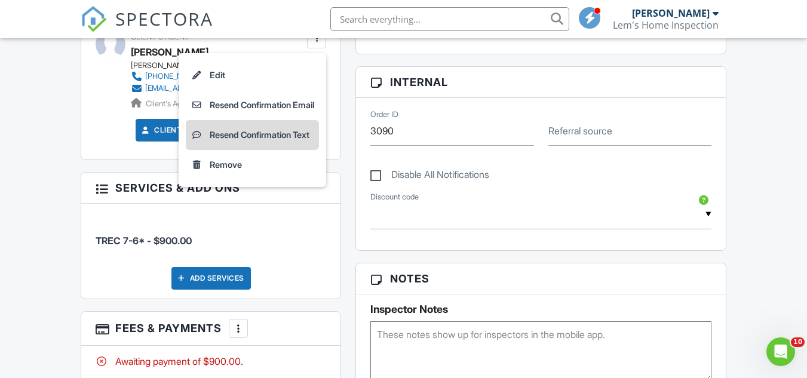
scroll to position [538, 0]
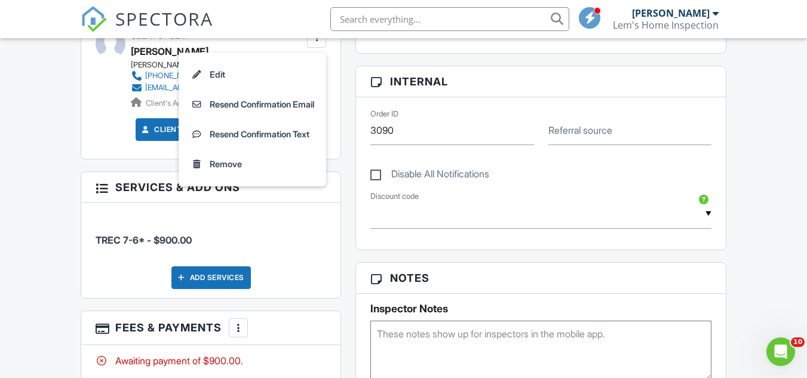
click at [344, 154] on div "People Disable Client CC Email New Client Listing Agent Add Another Person Insp…" at bounding box center [210, 219] width 275 height 814
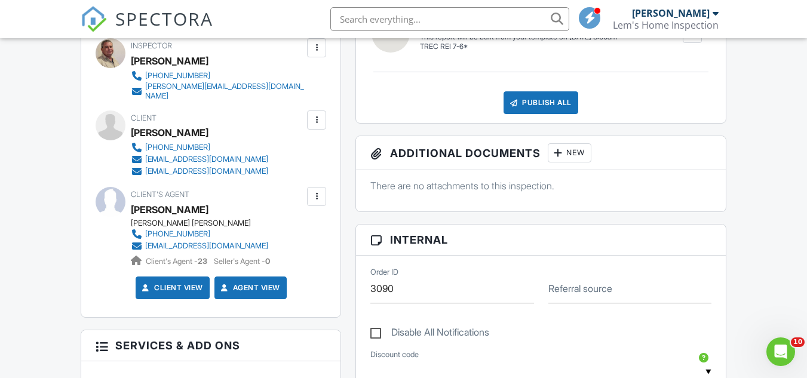
scroll to position [358, 0]
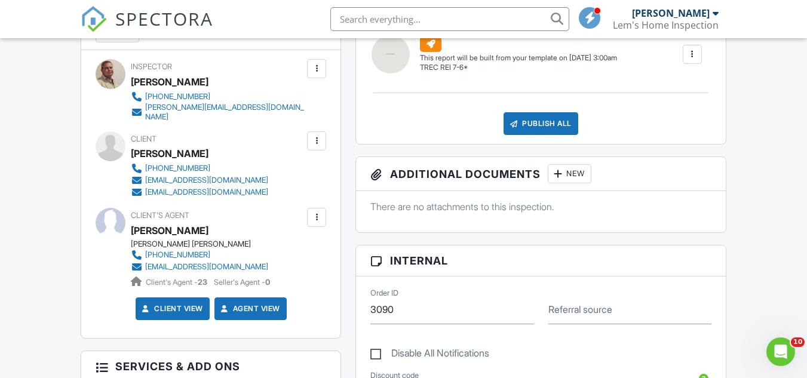
click at [317, 211] on div at bounding box center [317, 217] width 12 height 12
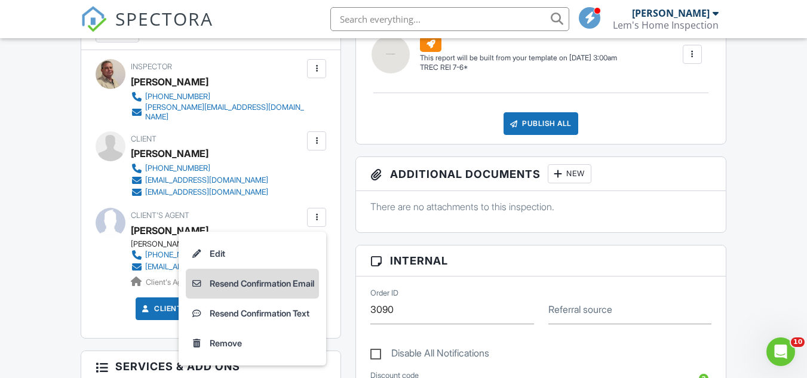
scroll to position [418, 0]
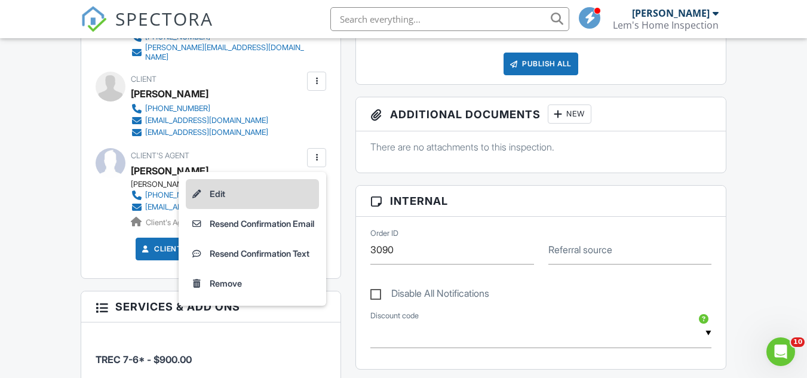
click at [220, 191] on li "Edit" at bounding box center [252, 194] width 133 height 30
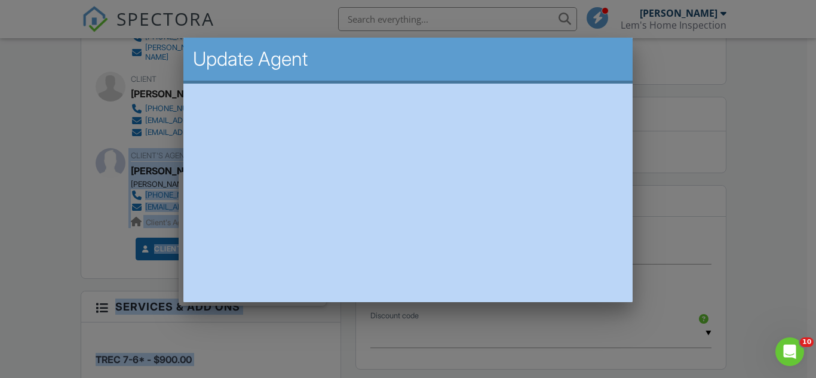
drag, startPoint x: 545, startPoint y: 62, endPoint x: 516, endPoint y: 30, distance: 43.6
click at [763, 133] on div at bounding box center [408, 176] width 816 height 473
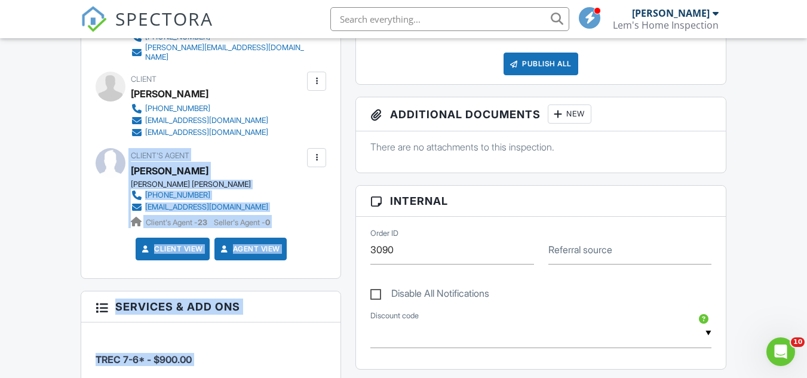
click at [269, 163] on div "Vanessa Sierra" at bounding box center [204, 171] width 147 height 18
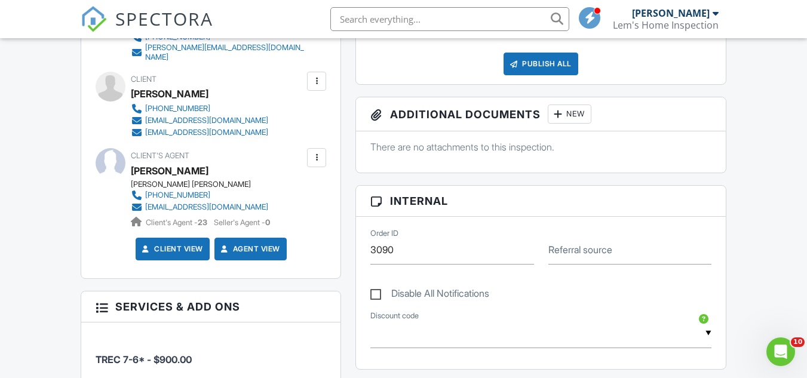
click at [314, 157] on div at bounding box center [317, 158] width 12 height 12
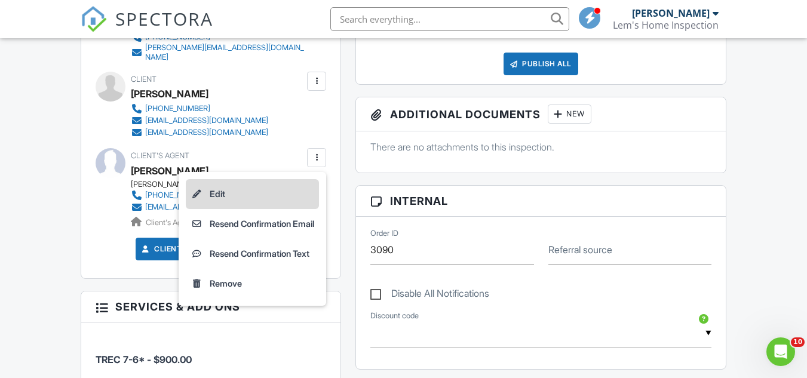
click at [207, 183] on li "Edit" at bounding box center [252, 194] width 133 height 30
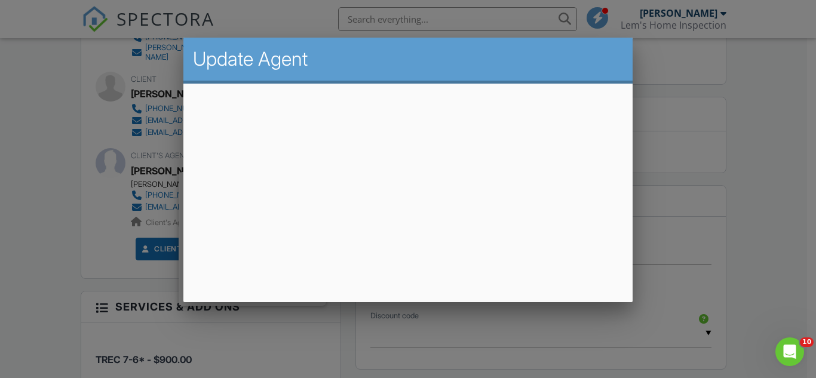
click at [186, 179] on link "Edit" at bounding box center [252, 194] width 133 height 30
click at [749, 162] on div at bounding box center [408, 176] width 816 height 473
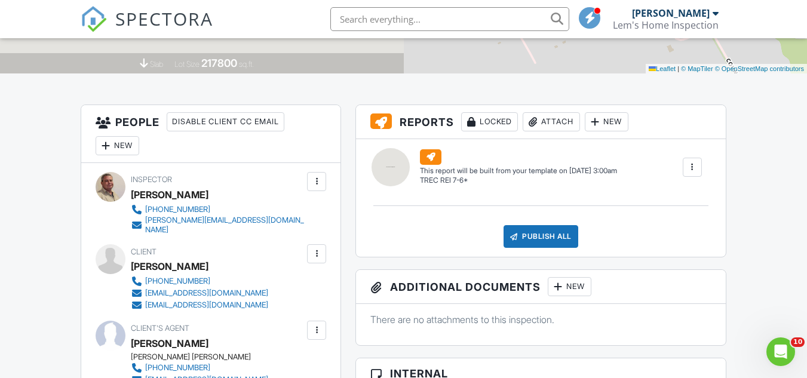
scroll to position [239, 0]
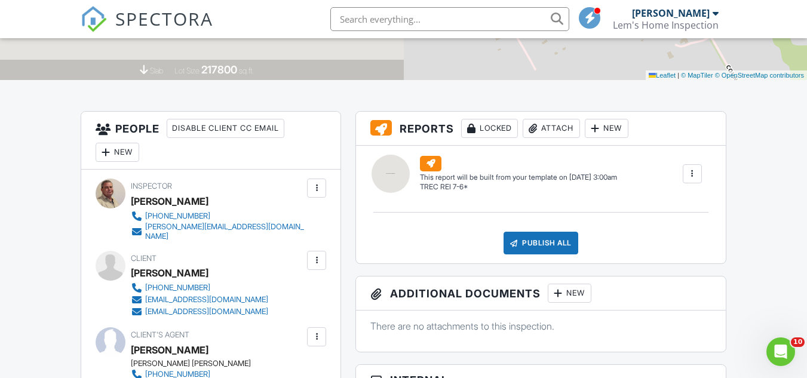
click at [96, 149] on div "New" at bounding box center [118, 152] width 44 height 19
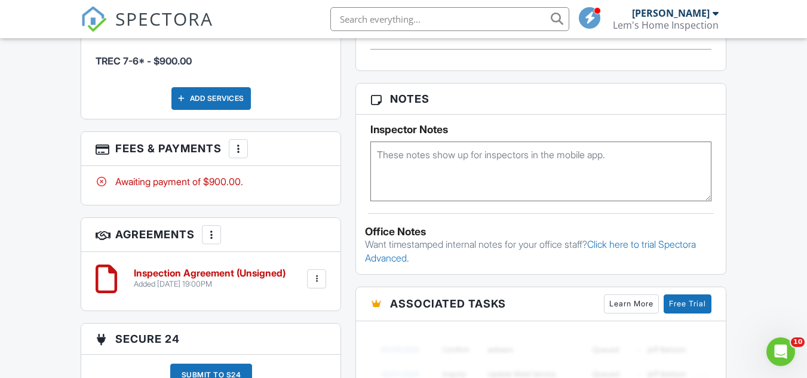
scroll to position [1016, 0]
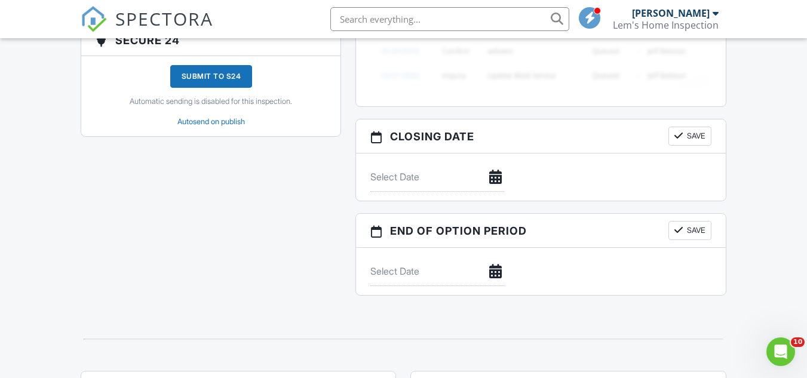
drag, startPoint x: 212, startPoint y: 217, endPoint x: 222, endPoint y: 222, distance: 11.0
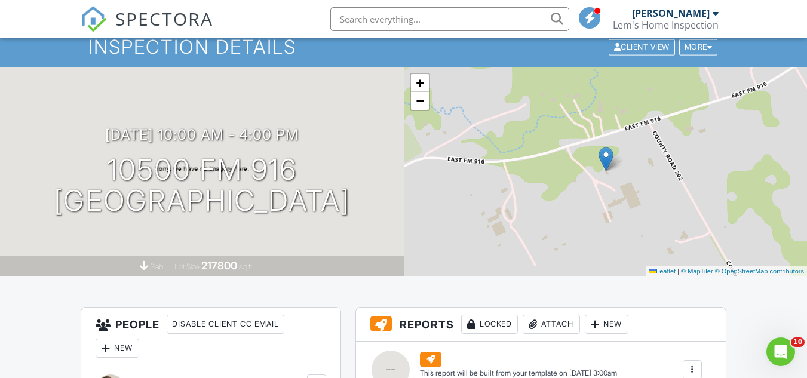
scroll to position [0, 0]
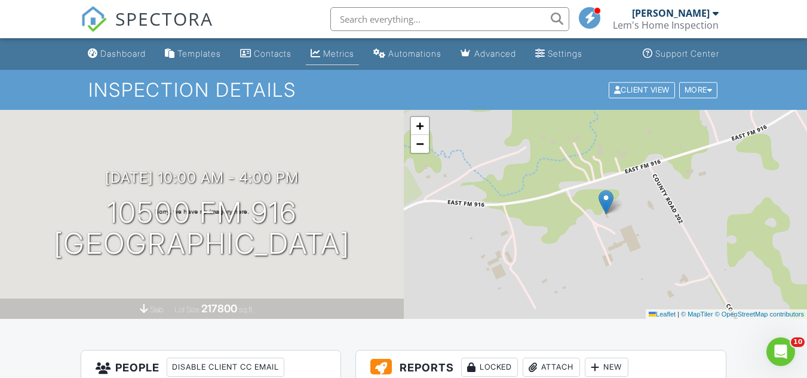
click at [354, 54] on div "Metrics" at bounding box center [338, 53] width 31 height 10
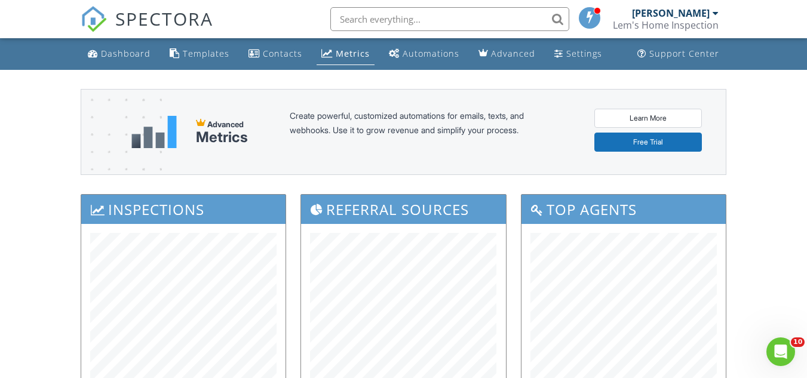
drag, startPoint x: 750, startPoint y: 243, endPoint x: 750, endPoint y: 250, distance: 6.6
click at [780, 349] on icon "Open Intercom Messenger" at bounding box center [779, 350] width 8 height 10
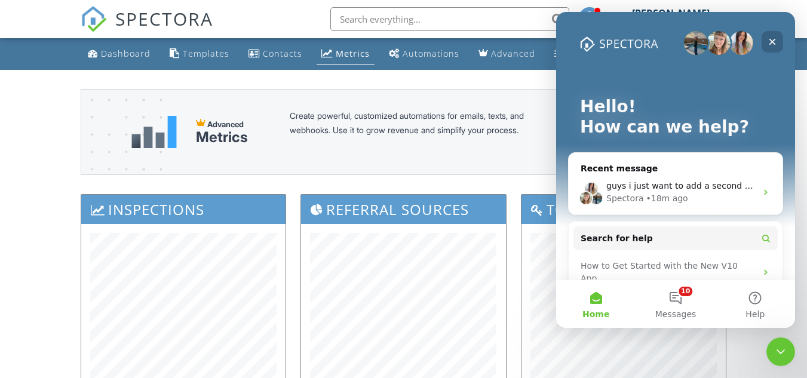
click at [777, 42] on div "Close" at bounding box center [773, 42] width 22 height 22
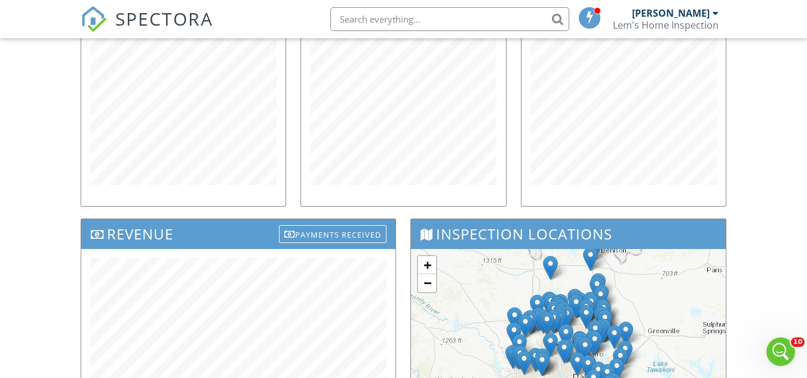
scroll to position [299, 0]
